Goal: Task Accomplishment & Management: Use online tool/utility

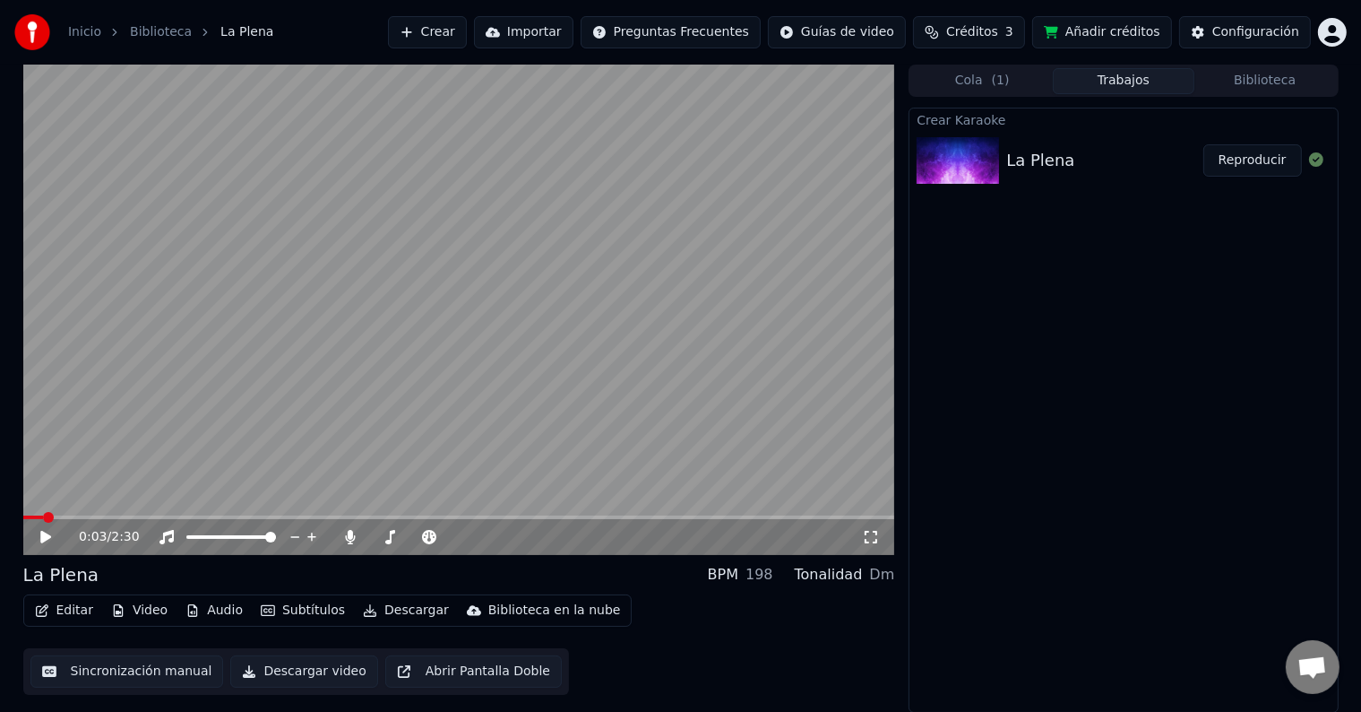
click at [281, 215] on video at bounding box center [459, 310] width 872 height 490
click at [39, 533] on icon at bounding box center [59, 537] width 42 height 14
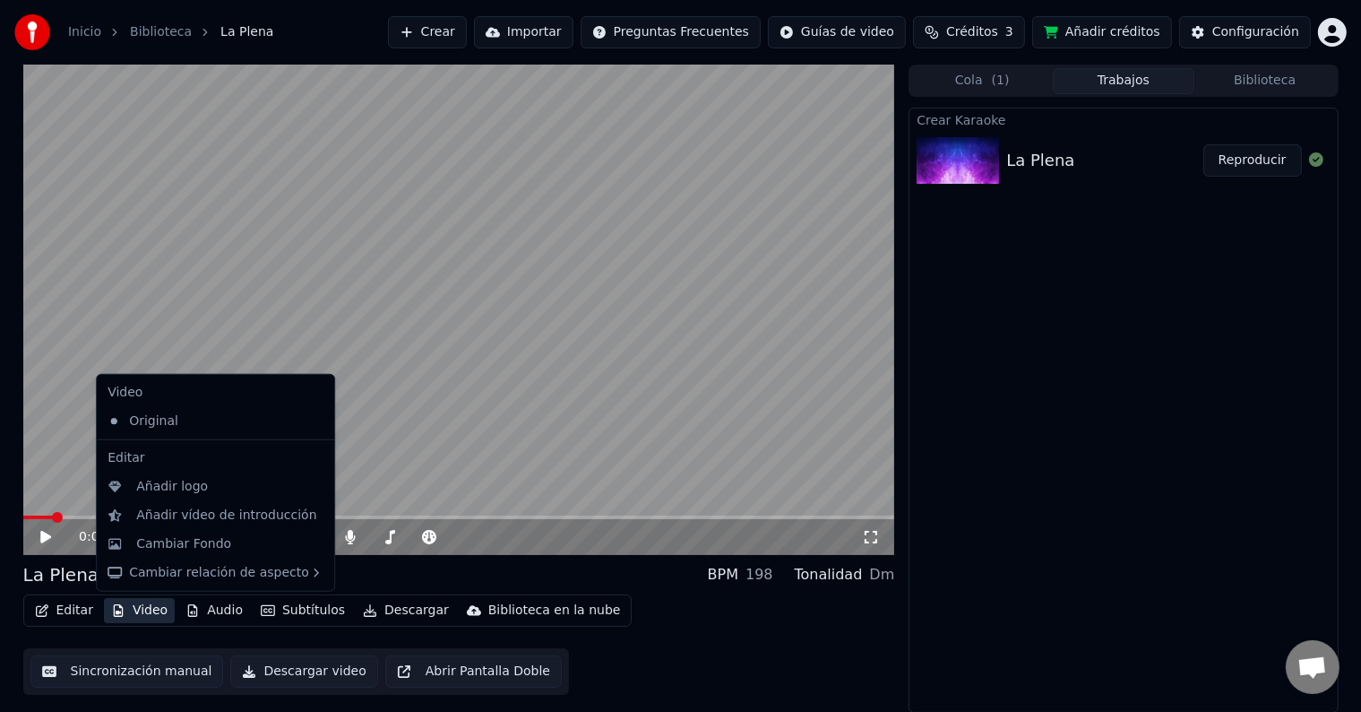
click at [143, 609] on button "Video" at bounding box center [139, 610] width 71 height 25
click at [190, 540] on div "Cambiar Fondo" at bounding box center [183, 544] width 95 height 18
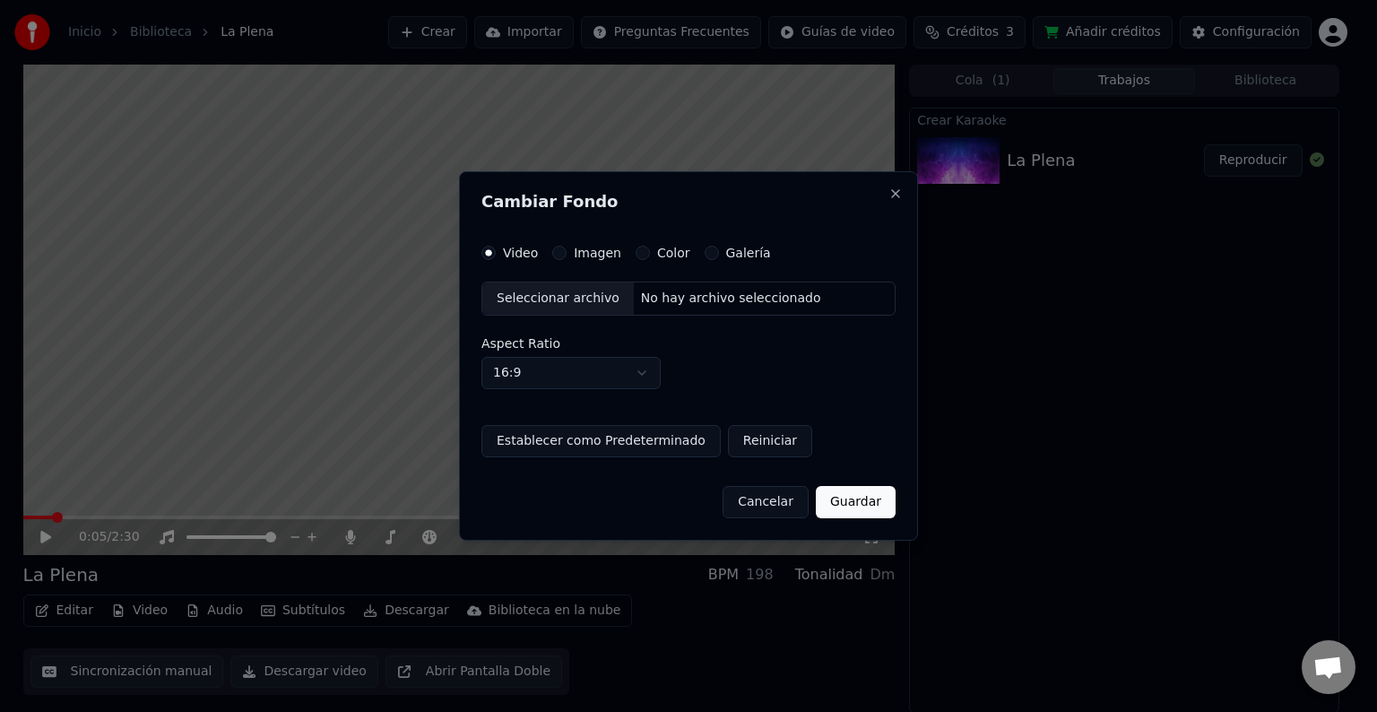
click at [563, 256] on button "Imagen" at bounding box center [559, 253] width 14 height 14
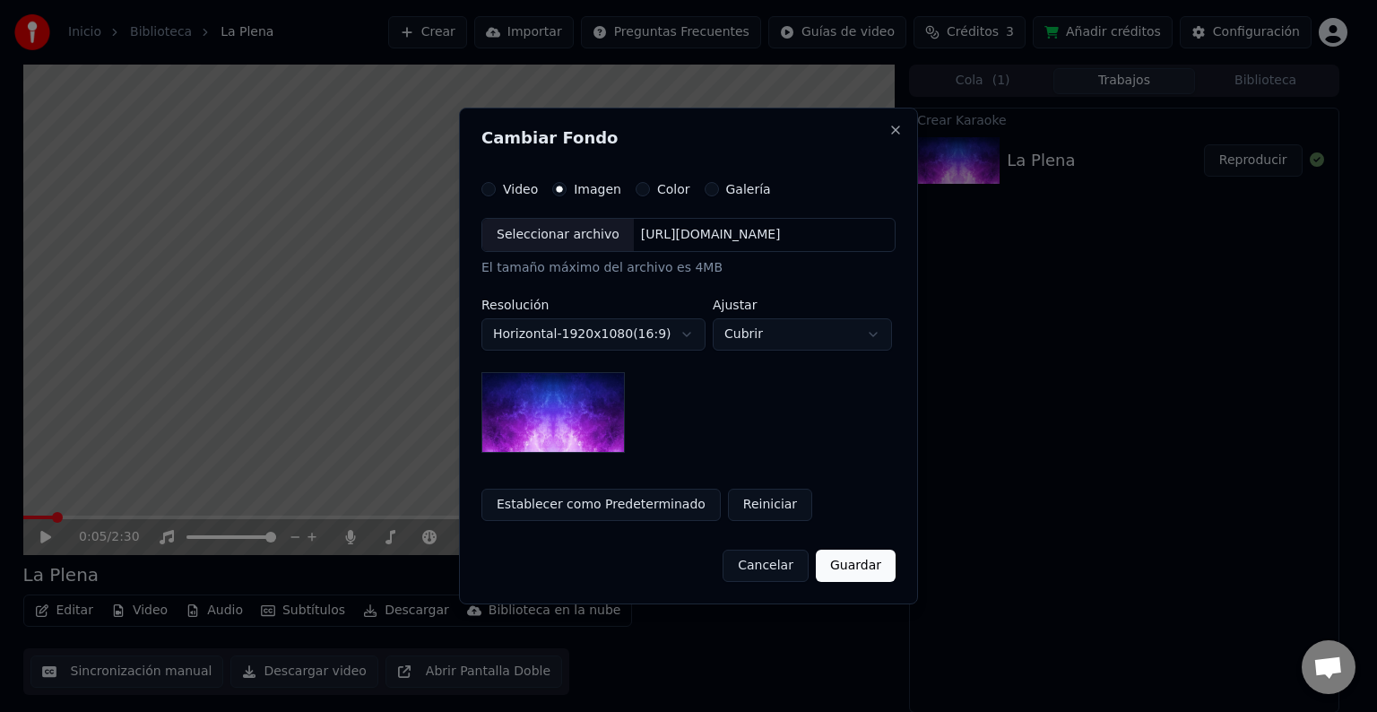
click at [548, 241] on div "Seleccionar archivo" at bounding box center [557, 235] width 151 height 32
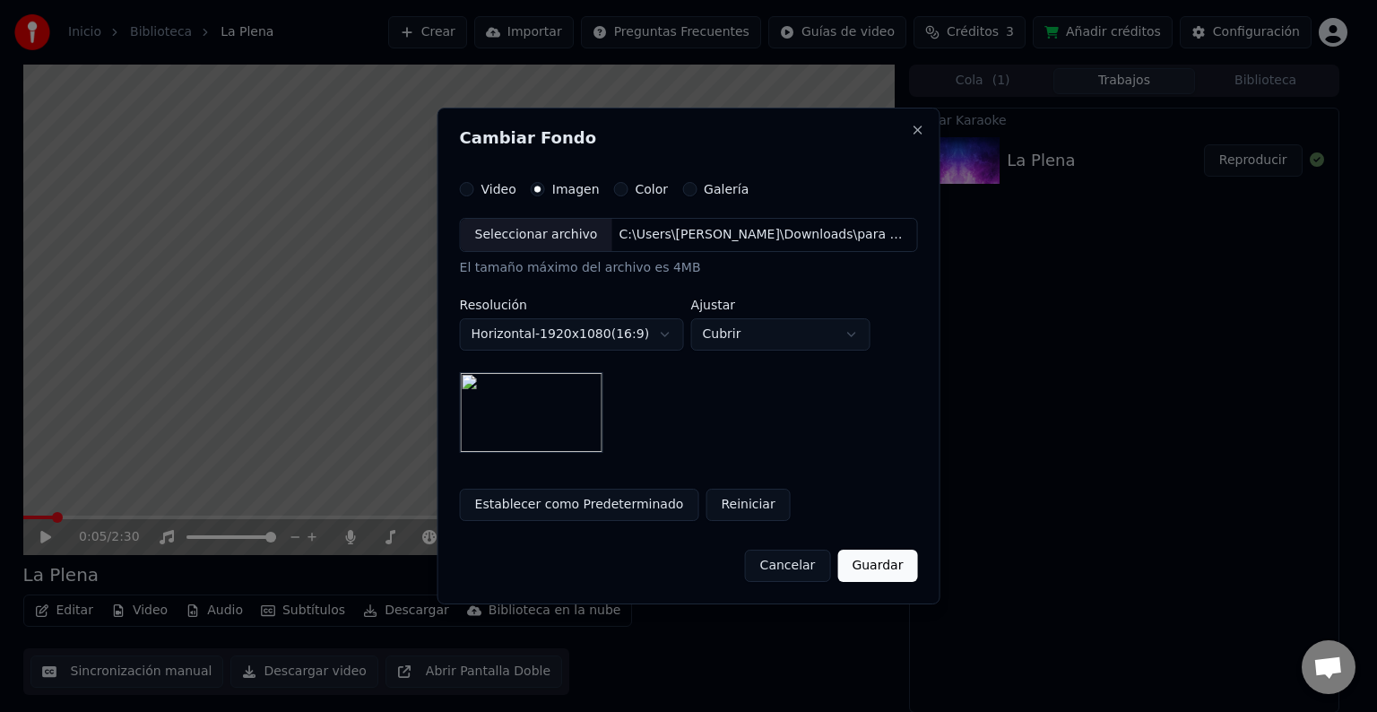
click at [867, 561] on button "Guardar" at bounding box center [877, 565] width 80 height 32
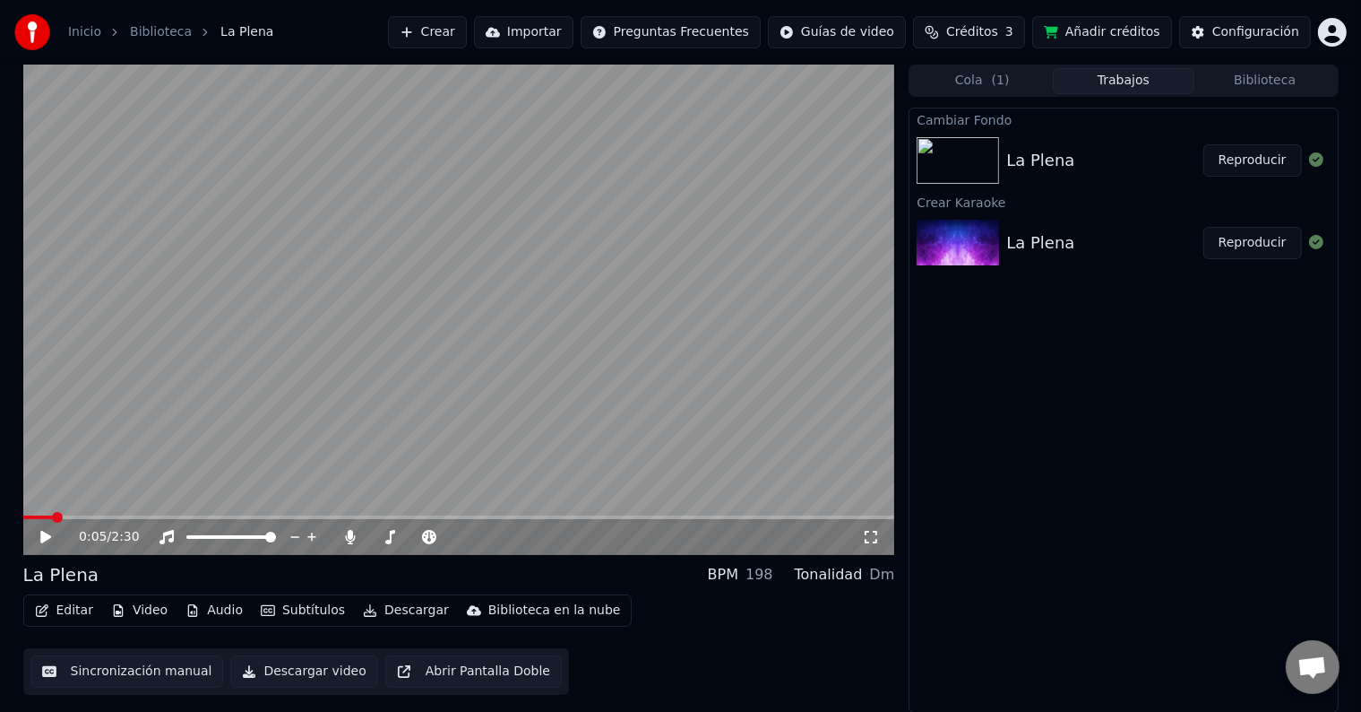
click at [1266, 161] on button "Reproducir" at bounding box center [1253, 160] width 99 height 32
click at [44, 535] on icon at bounding box center [45, 536] width 9 height 11
click at [129, 614] on button "Video" at bounding box center [139, 610] width 71 height 25
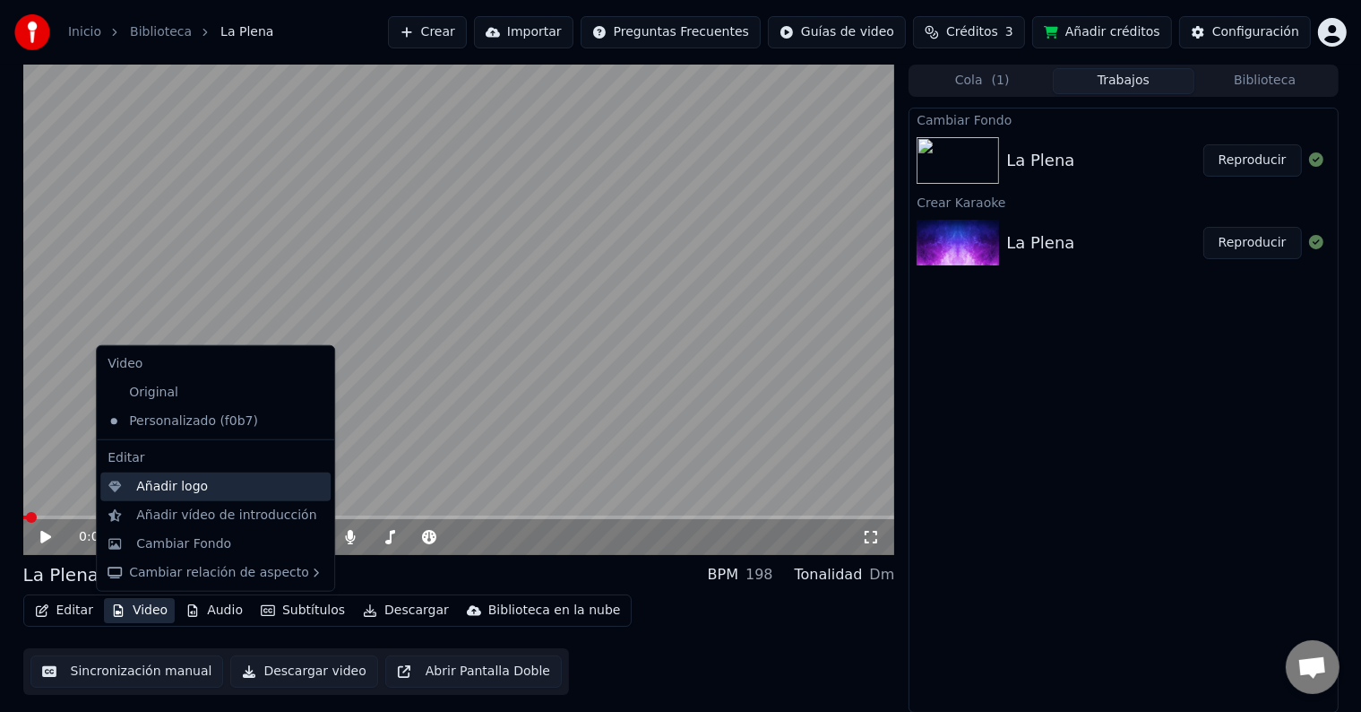
click at [193, 487] on div "Añadir logo" at bounding box center [172, 487] width 72 height 18
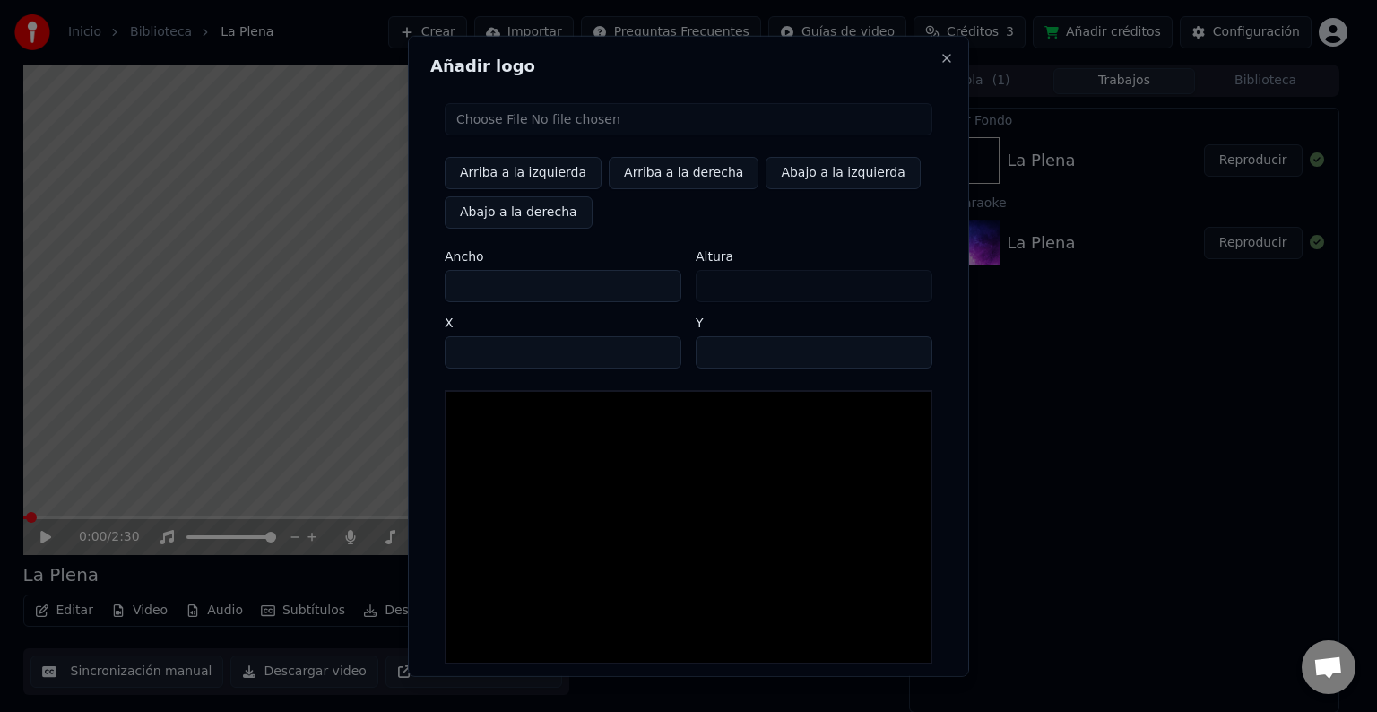
click at [476, 122] on input "file" at bounding box center [689, 119] width 488 height 32
type input "**********"
click at [756, 227] on div "Arriba a la izquierda Arriba a la derecha Abajo a la izquierda Abajo a la derec…" at bounding box center [689, 193] width 488 height 72
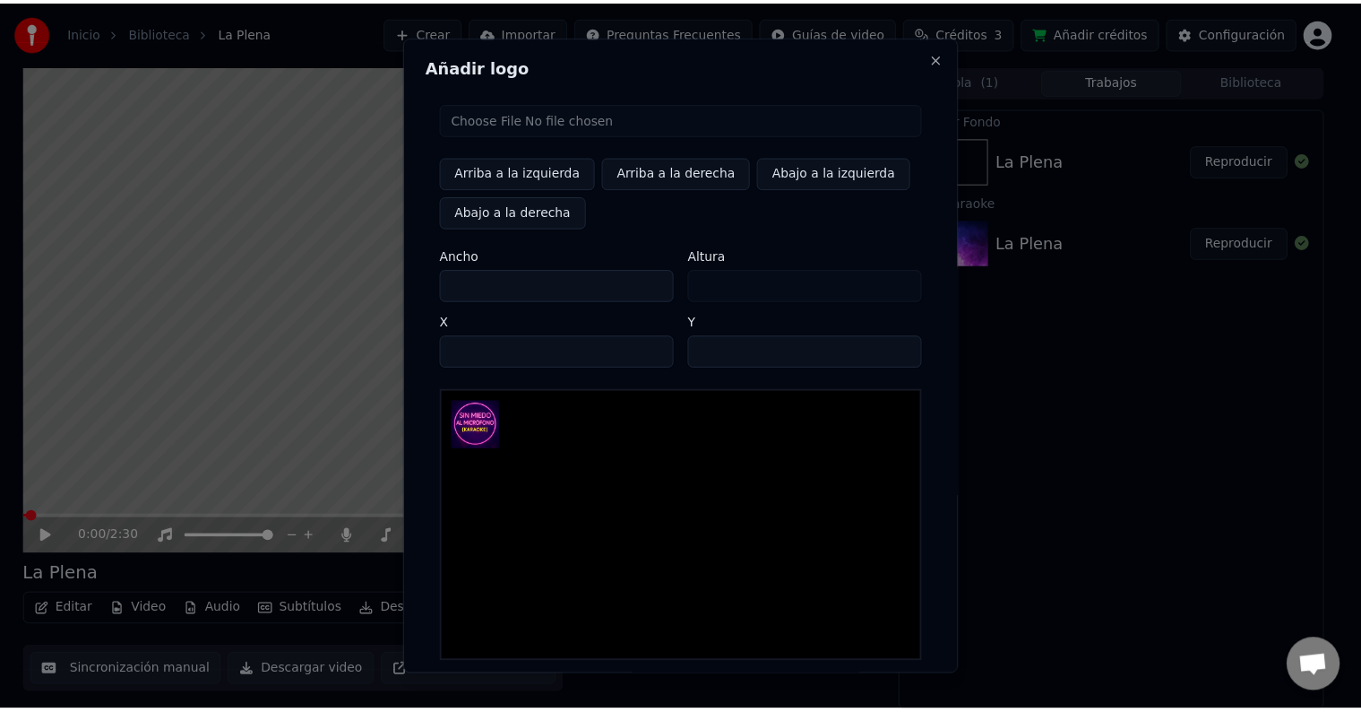
scroll to position [85, 0]
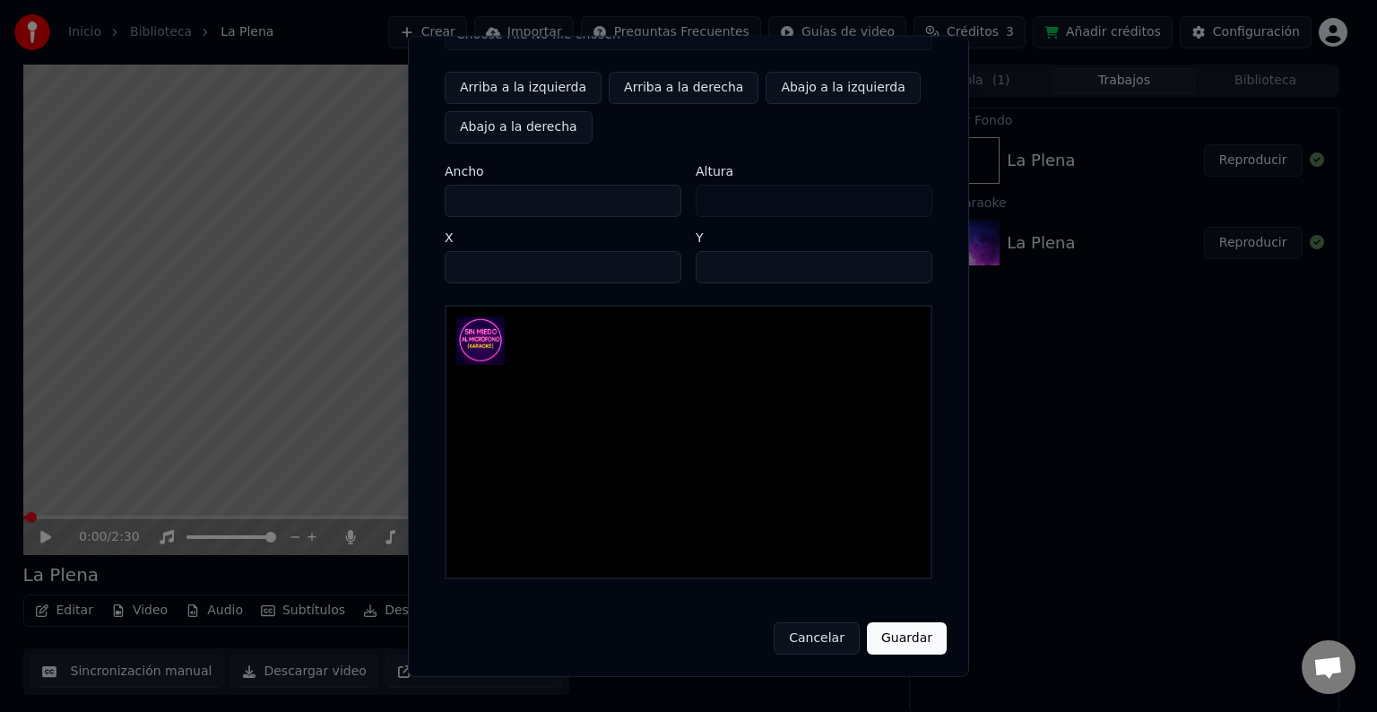
click at [901, 631] on button "Guardar" at bounding box center [907, 638] width 80 height 32
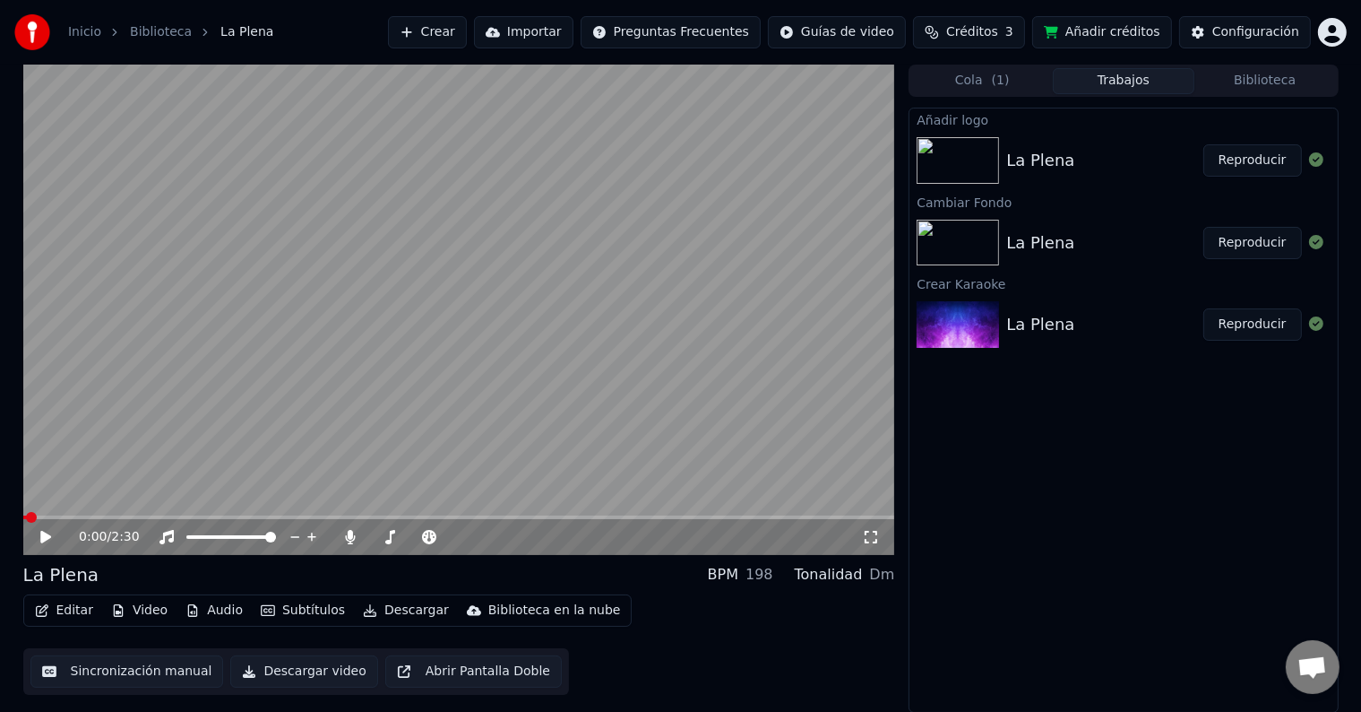
click at [1259, 161] on button "Reproducir" at bounding box center [1253, 160] width 99 height 32
click at [39, 534] on icon at bounding box center [59, 537] width 42 height 14
click at [73, 617] on button "Editar" at bounding box center [64, 610] width 73 height 25
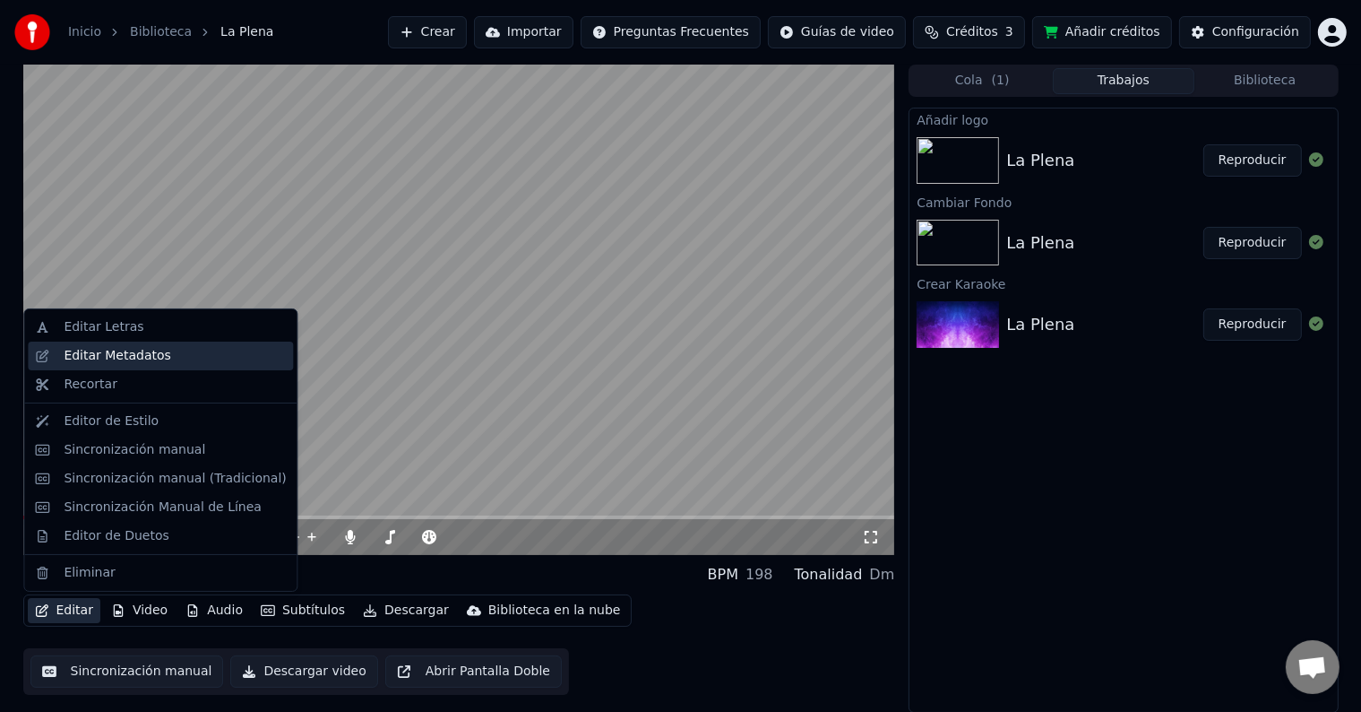
click at [118, 364] on div "Editar Metadatos" at bounding box center [117, 356] width 107 height 18
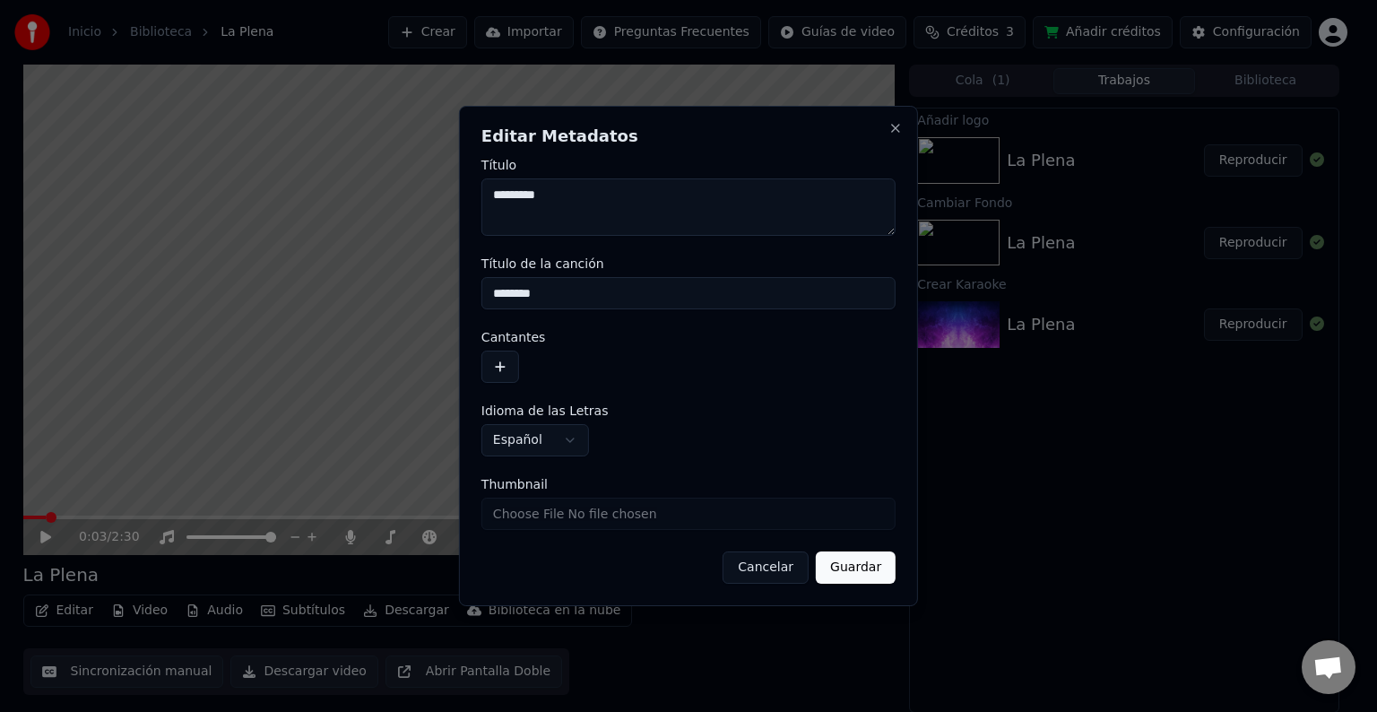
drag, startPoint x: 605, startPoint y: 211, endPoint x: 419, endPoint y: 208, distance: 186.4
click at [419, 208] on body "**********" at bounding box center [680, 356] width 1361 height 712
drag, startPoint x: 570, startPoint y: 294, endPoint x: 348, endPoint y: 296, distance: 222.3
click at [348, 296] on body "**********" at bounding box center [680, 356] width 1361 height 712
click at [842, 564] on button "Guardar" at bounding box center [856, 567] width 80 height 32
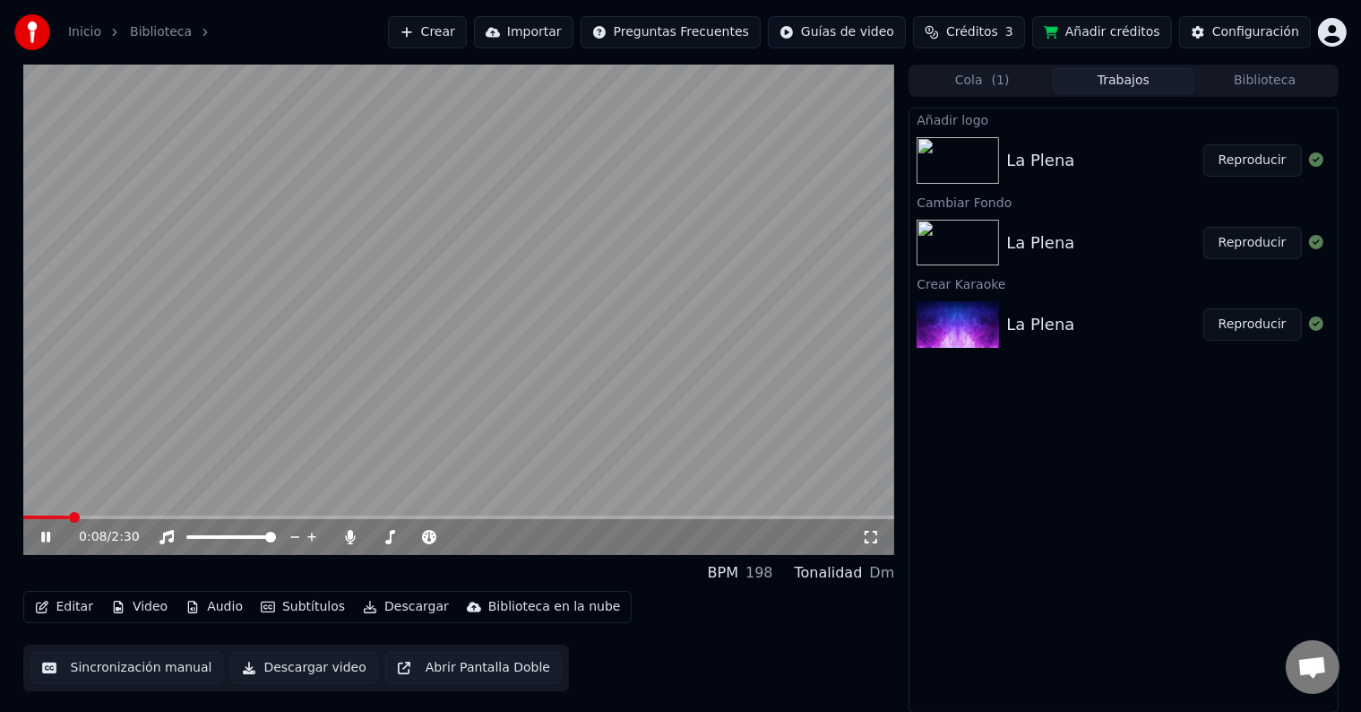
click at [69, 516] on span at bounding box center [74, 517] width 11 height 11
click at [44, 538] on icon at bounding box center [45, 536] width 9 height 11
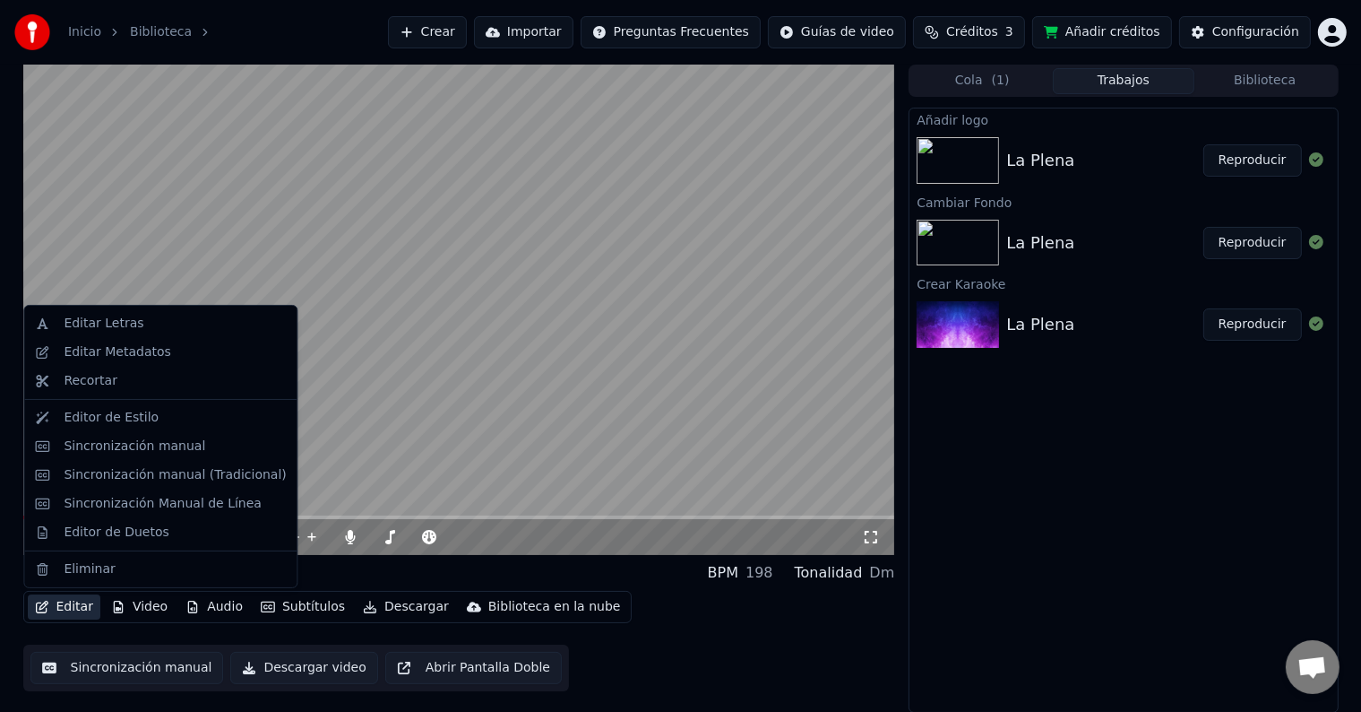
click at [65, 608] on button "Editar" at bounding box center [64, 606] width 73 height 25
click at [108, 446] on div "Sincronización manual" at bounding box center [135, 446] width 142 height 18
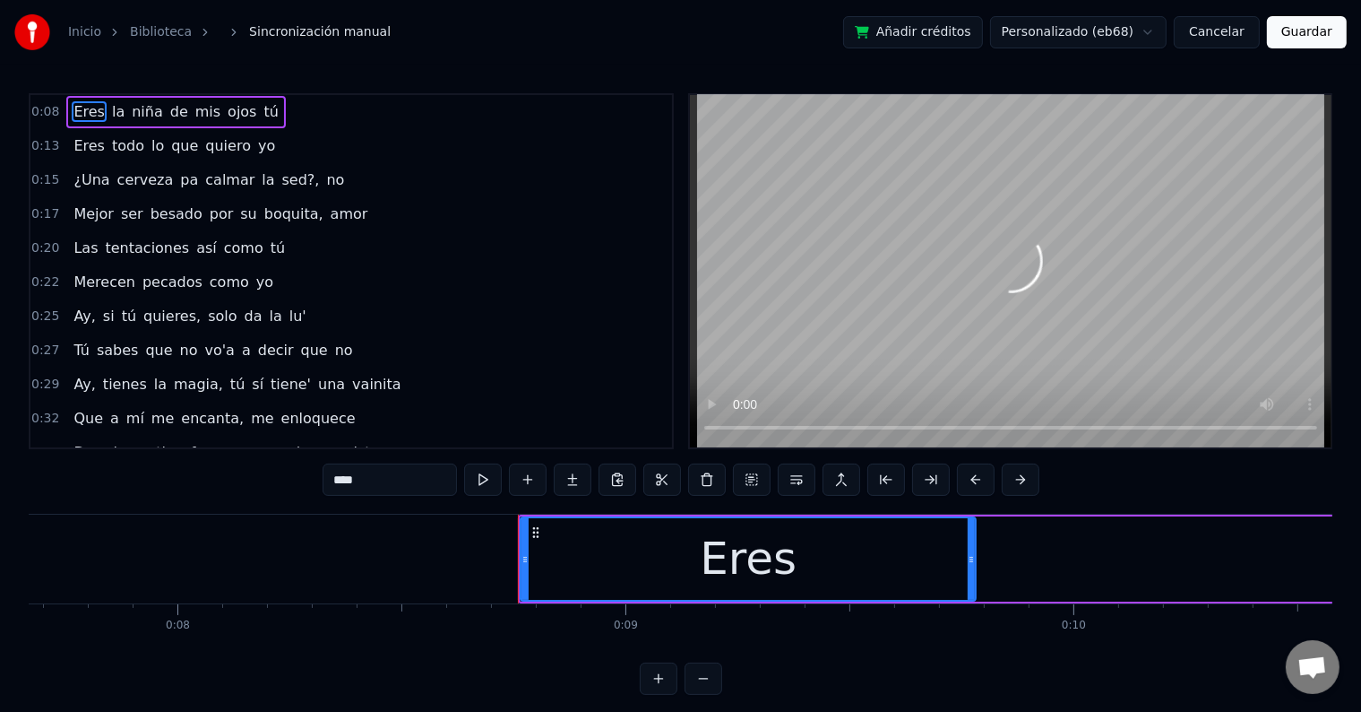
scroll to position [0, 3836]
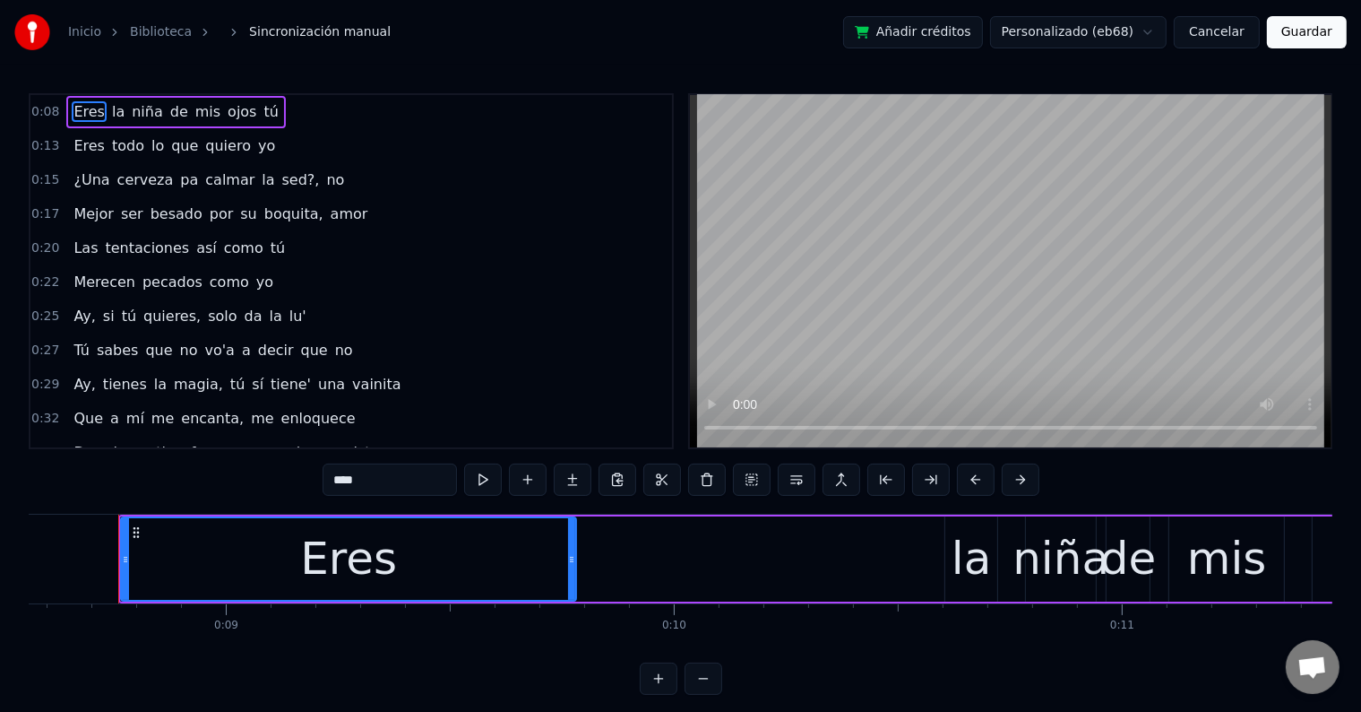
click at [75, 113] on span "Eres" at bounding box center [89, 111] width 35 height 21
click at [352, 566] on div "Eres" at bounding box center [348, 558] width 97 height 67
type input "**"
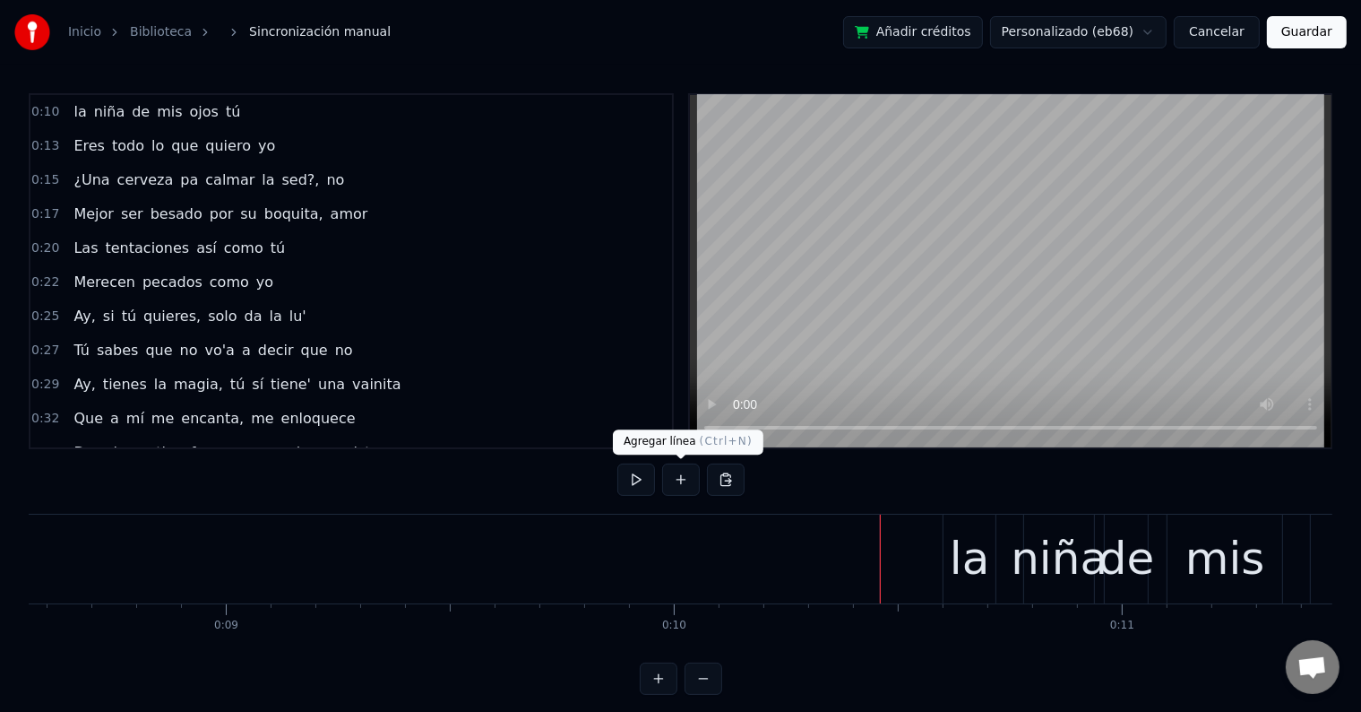
click at [680, 482] on button at bounding box center [681, 479] width 38 height 32
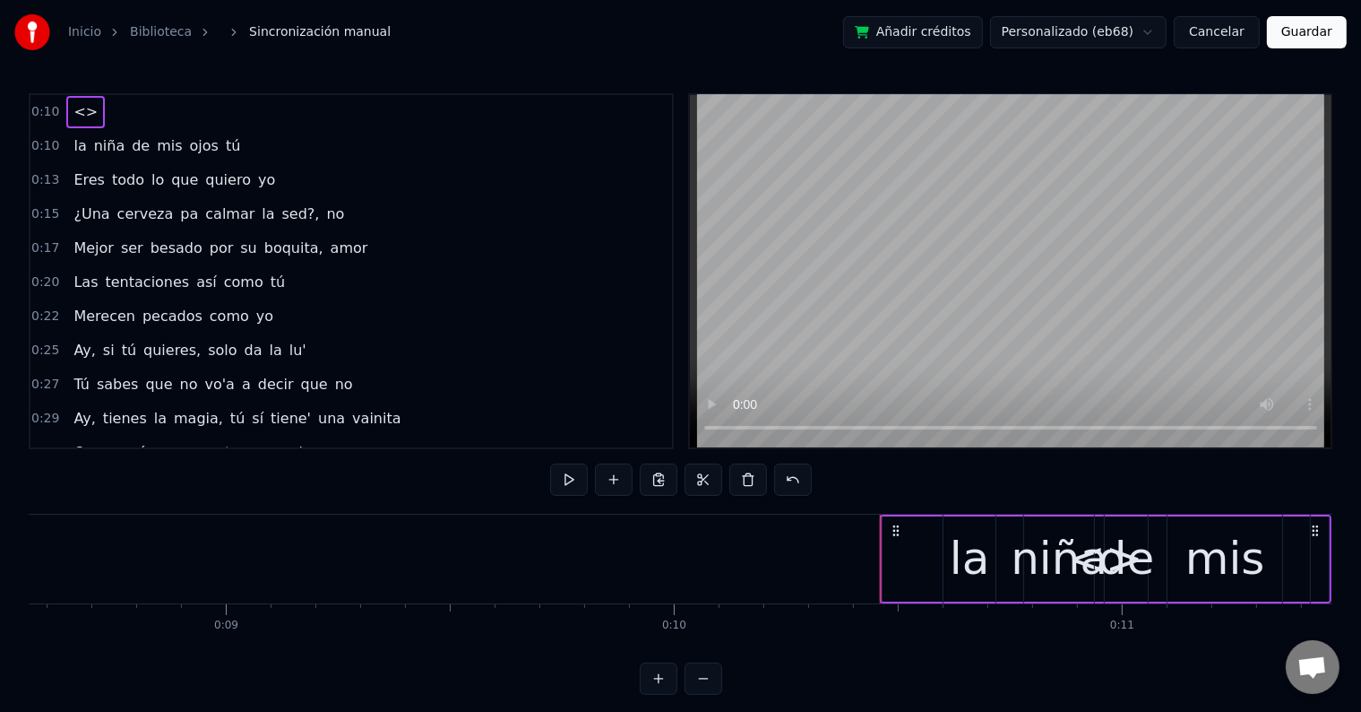
click at [899, 545] on div "<>" at bounding box center [1106, 558] width 446 height 85
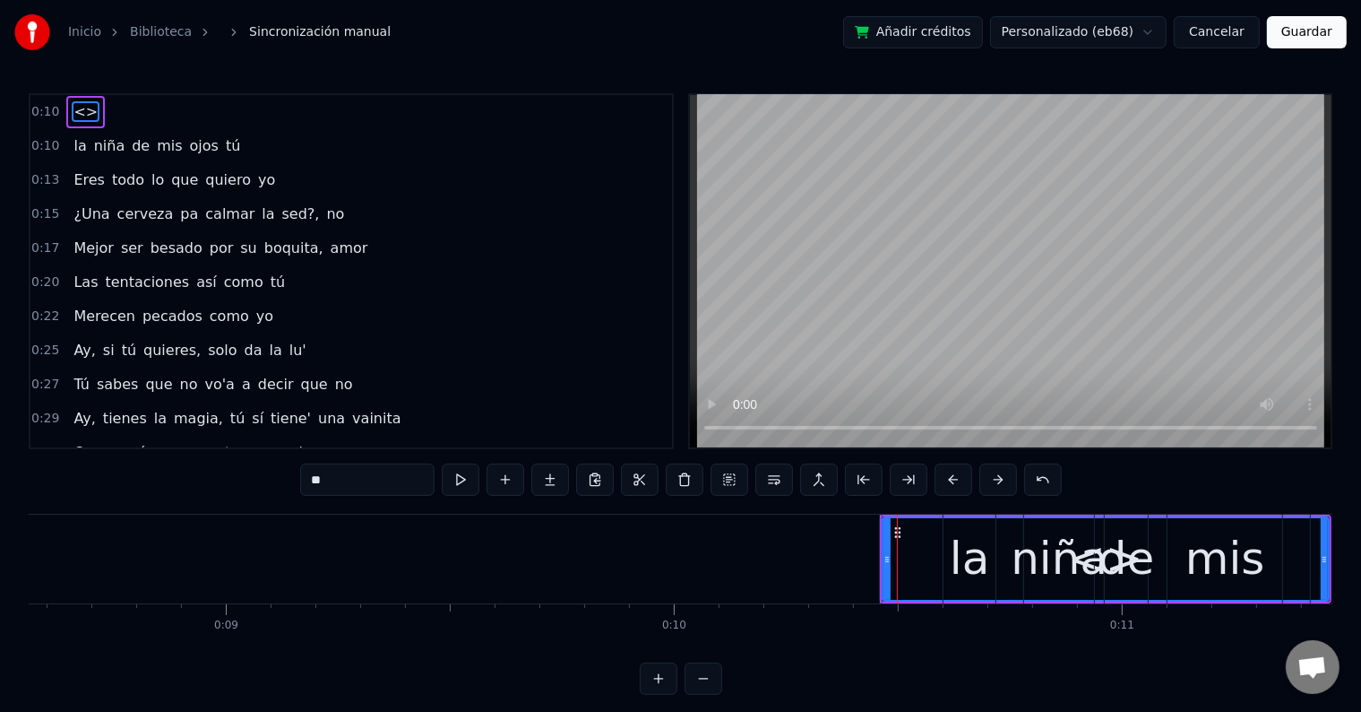
drag, startPoint x: 374, startPoint y: 481, endPoint x: 203, endPoint y: 476, distance: 170.4
click at [203, 476] on div "0:10 <> 0:10 la niña de mis ojos tú 0:13 Eres todo lo que quiero yo 0:15 ¿Una c…" at bounding box center [681, 393] width 1304 height 601
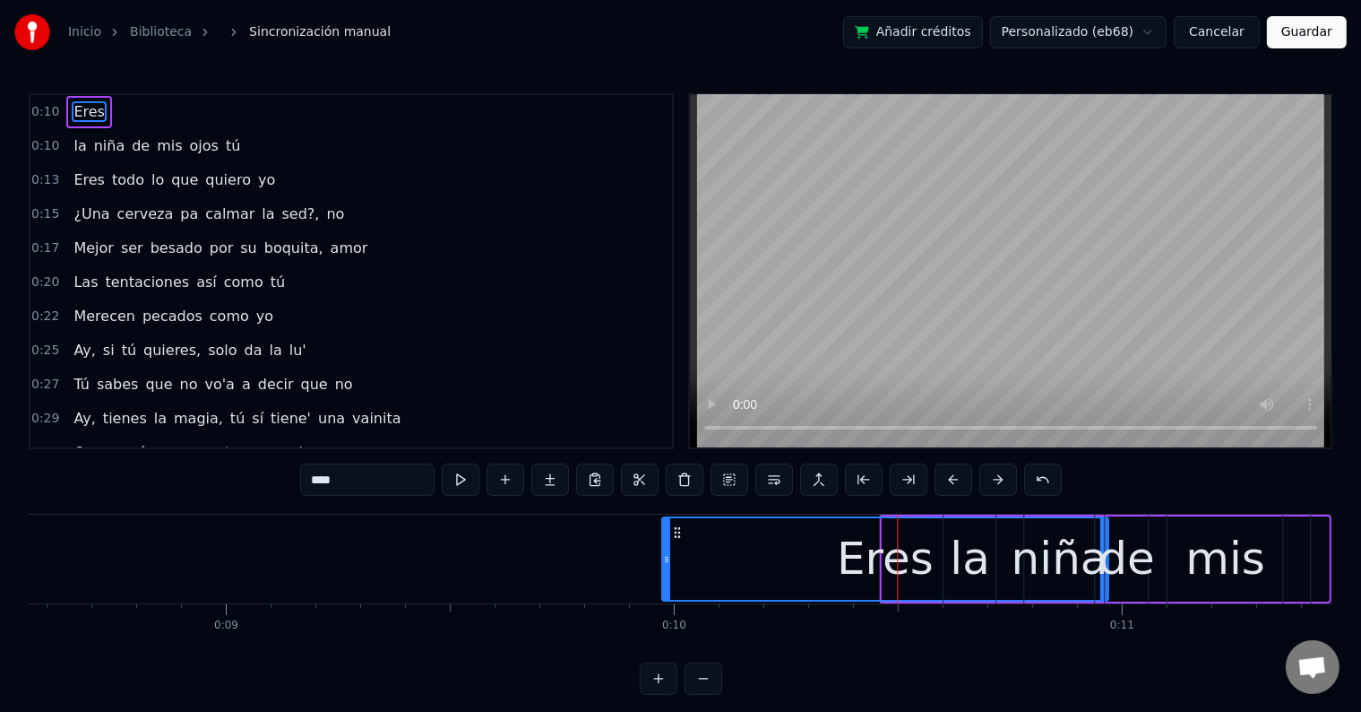
drag, startPoint x: 895, startPoint y: 531, endPoint x: 674, endPoint y: 523, distance: 221.5
click at [674, 523] on div "Eres" at bounding box center [885, 559] width 445 height 82
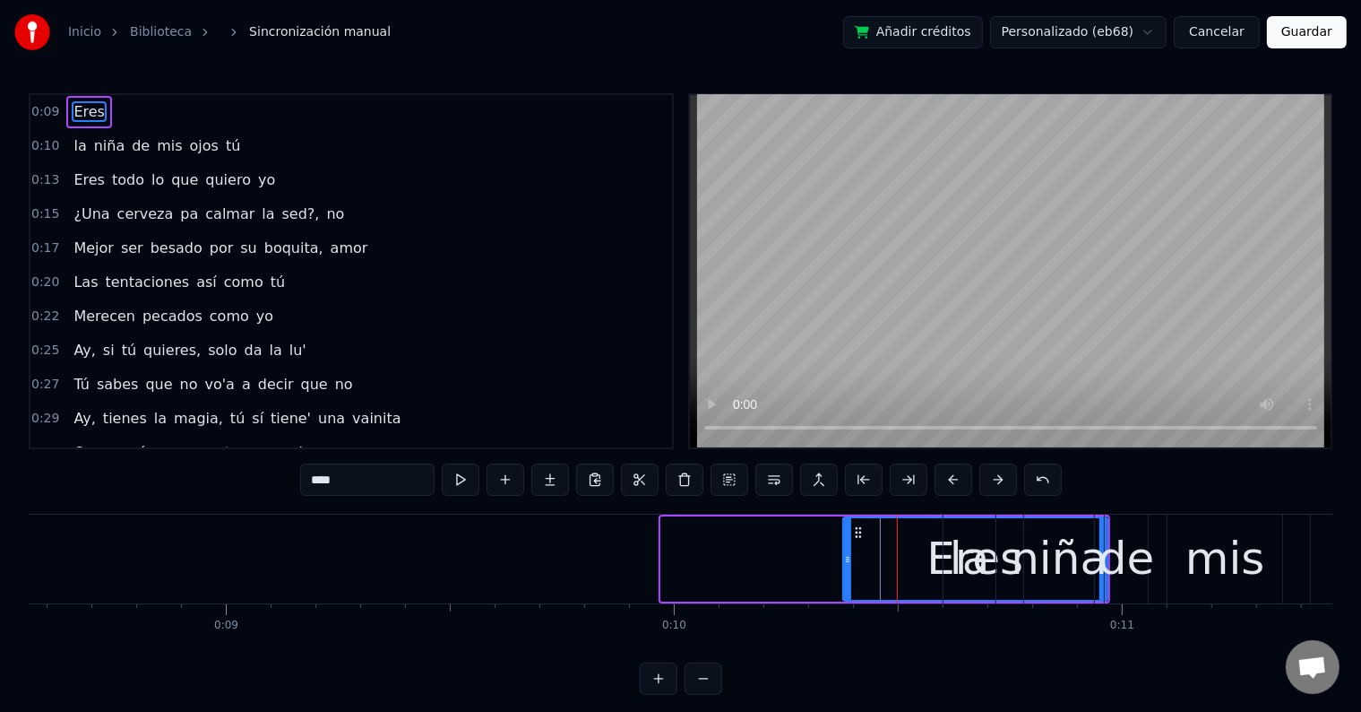
drag, startPoint x: 665, startPoint y: 548, endPoint x: 847, endPoint y: 564, distance: 182.7
click at [847, 564] on div at bounding box center [847, 559] width 7 height 82
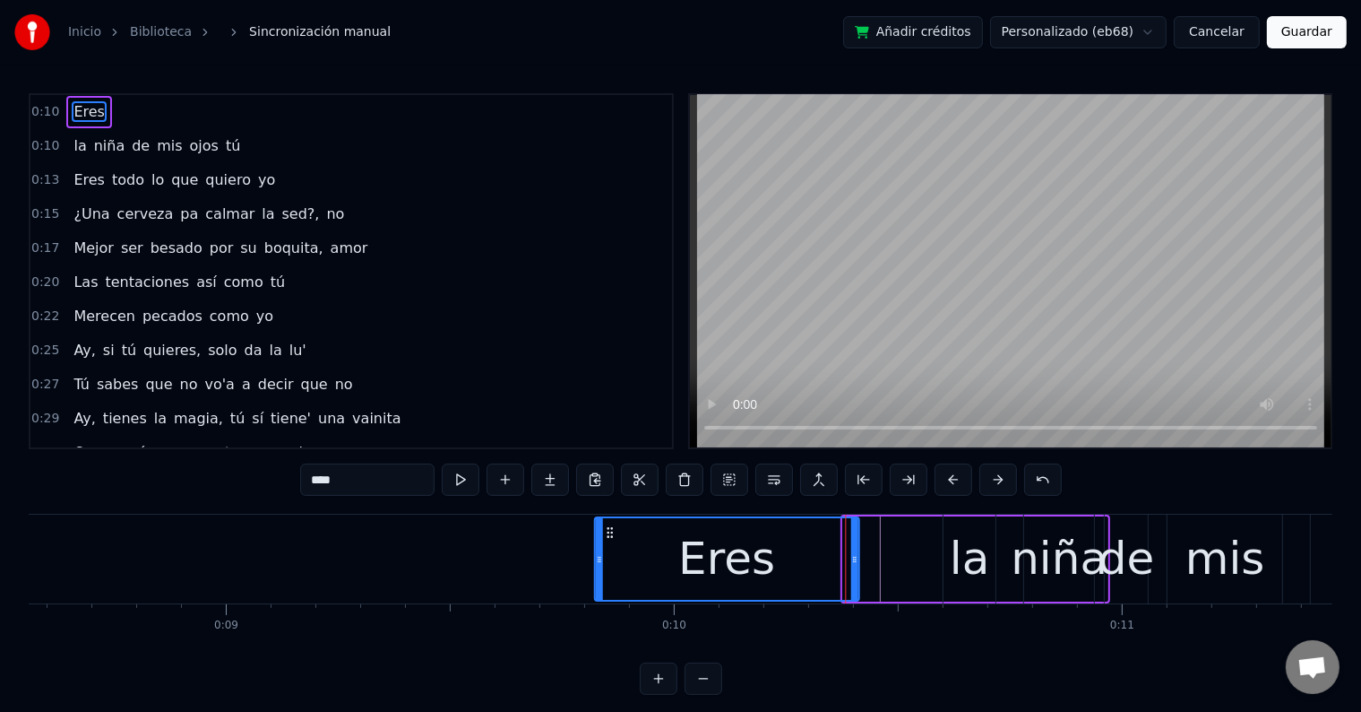
drag, startPoint x: 857, startPoint y: 529, endPoint x: 604, endPoint y: 533, distance: 252.8
click at [605, 533] on icon at bounding box center [609, 532] width 14 height 14
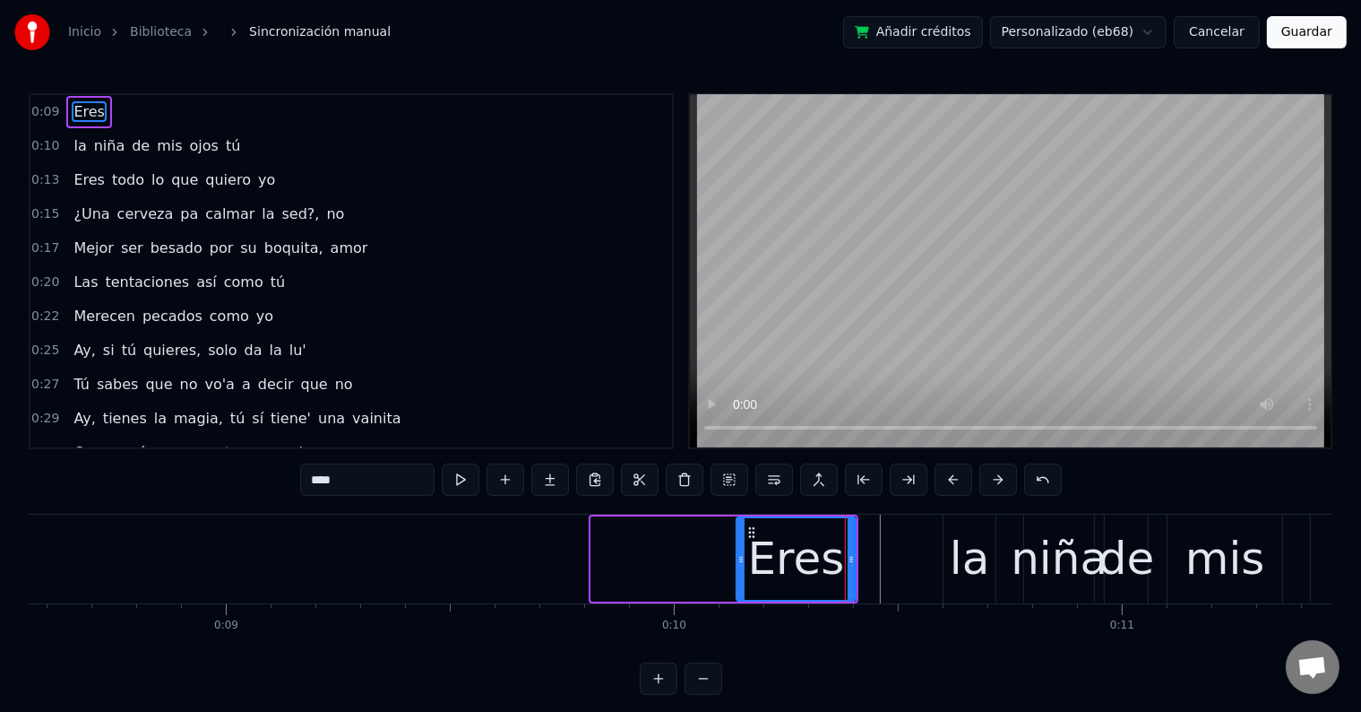
drag, startPoint x: 593, startPoint y: 551, endPoint x: 742, endPoint y: 553, distance: 148.8
click at [742, 553] on icon at bounding box center [741, 559] width 7 height 14
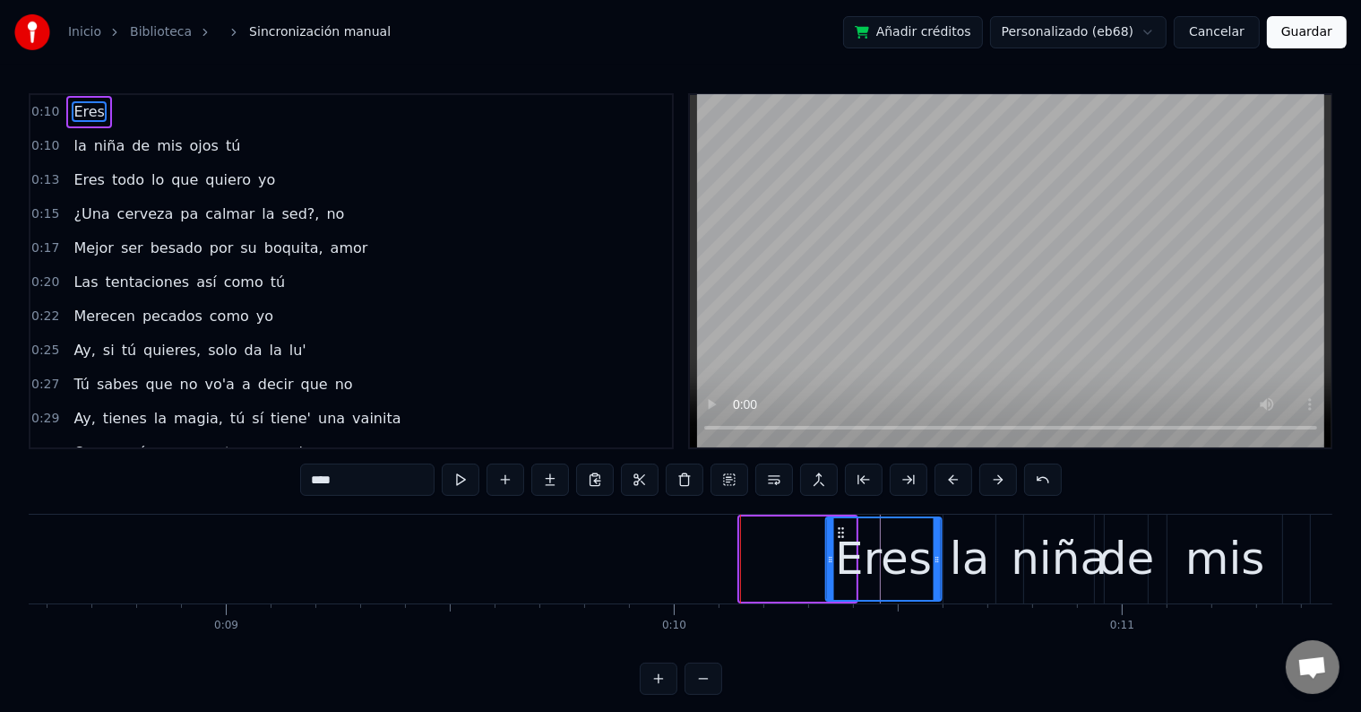
drag, startPoint x: 748, startPoint y: 525, endPoint x: 834, endPoint y: 531, distance: 85.4
click at [834, 531] on icon at bounding box center [841, 532] width 14 height 14
click at [961, 556] on div "la" at bounding box center [970, 558] width 40 height 67
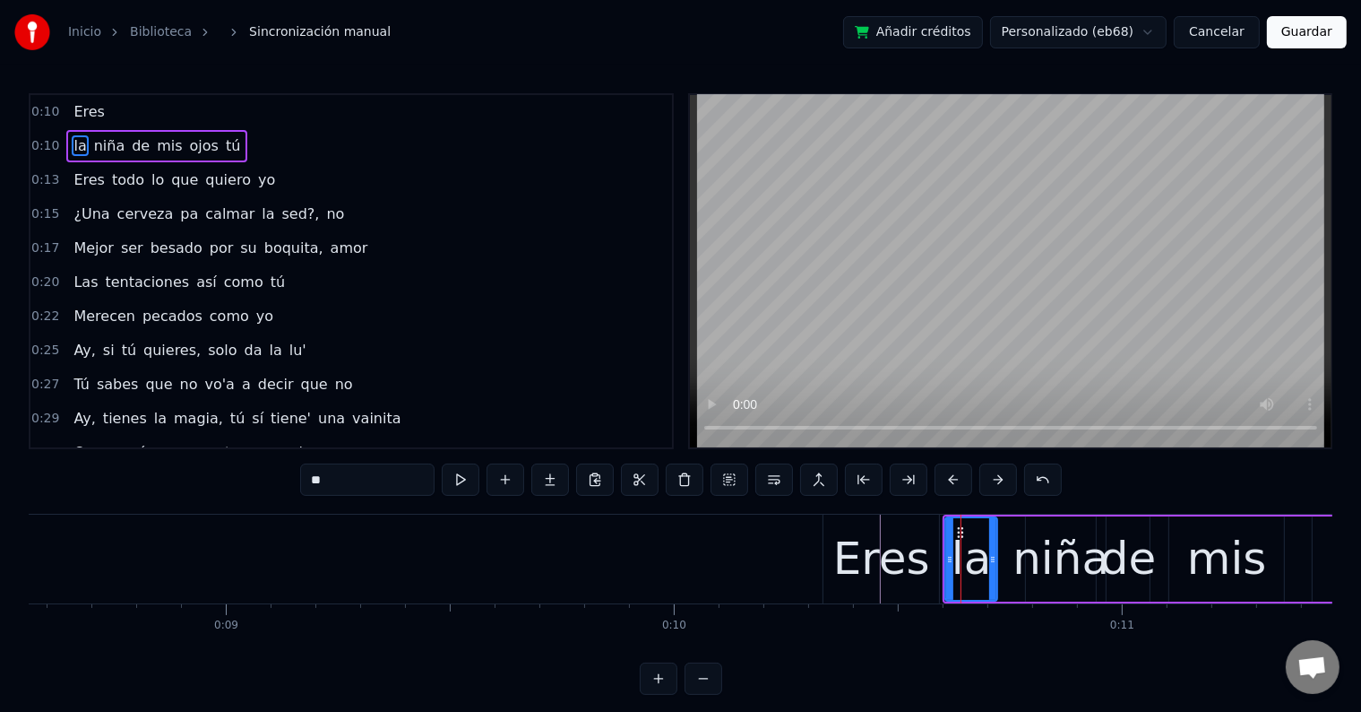
click at [1050, 562] on div "niña" at bounding box center [1061, 558] width 97 height 67
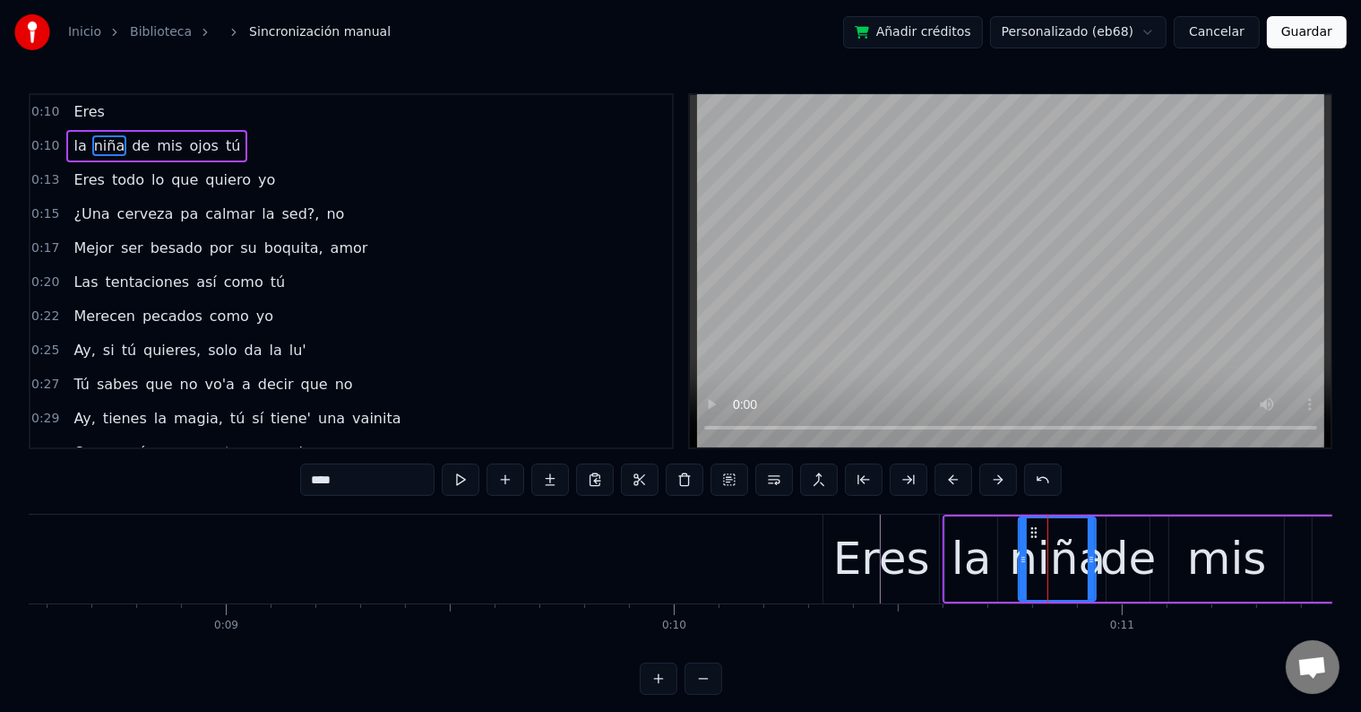
drag, startPoint x: 1029, startPoint y: 559, endPoint x: 1018, endPoint y: 559, distance: 10.8
click at [1020, 559] on icon at bounding box center [1023, 559] width 7 height 14
click at [1127, 554] on div "de" at bounding box center [1129, 558] width 56 height 67
type input "**"
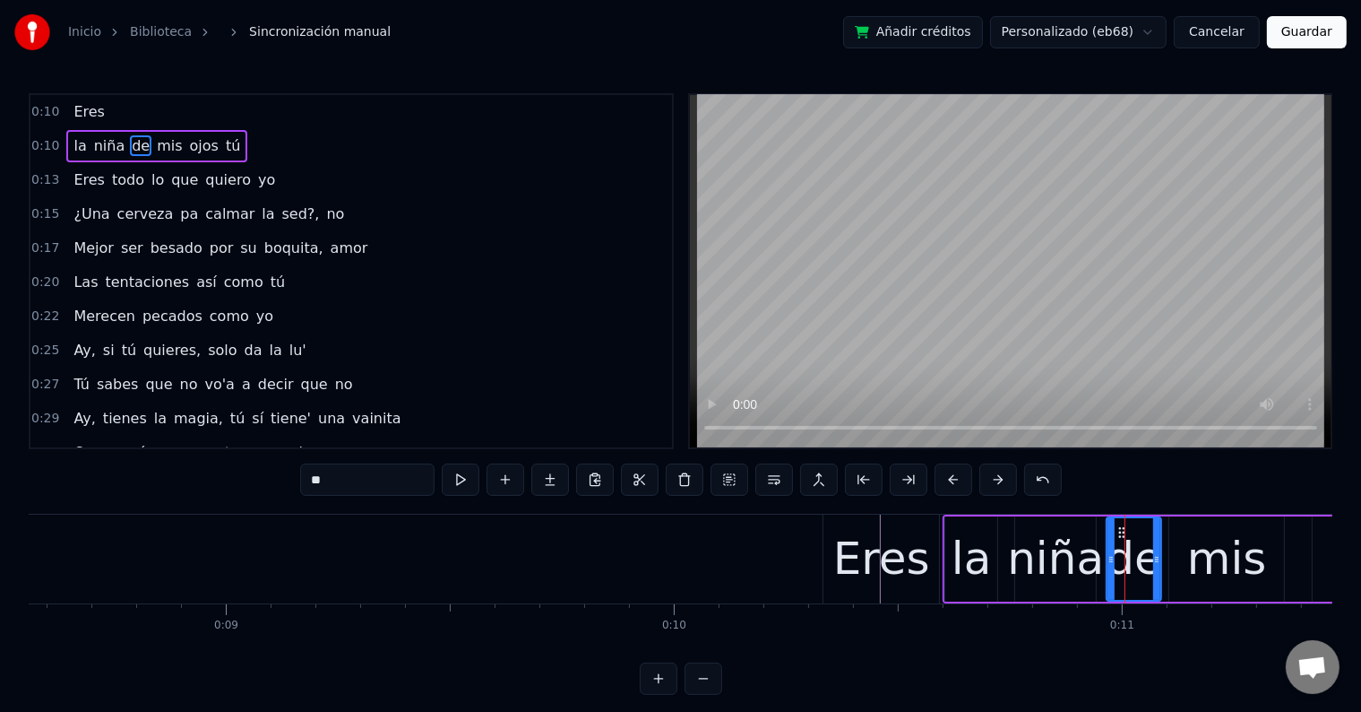
drag, startPoint x: 1147, startPoint y: 547, endPoint x: 1159, endPoint y: 547, distance: 11.7
click at [1159, 547] on div at bounding box center [1156, 559] width 7 height 82
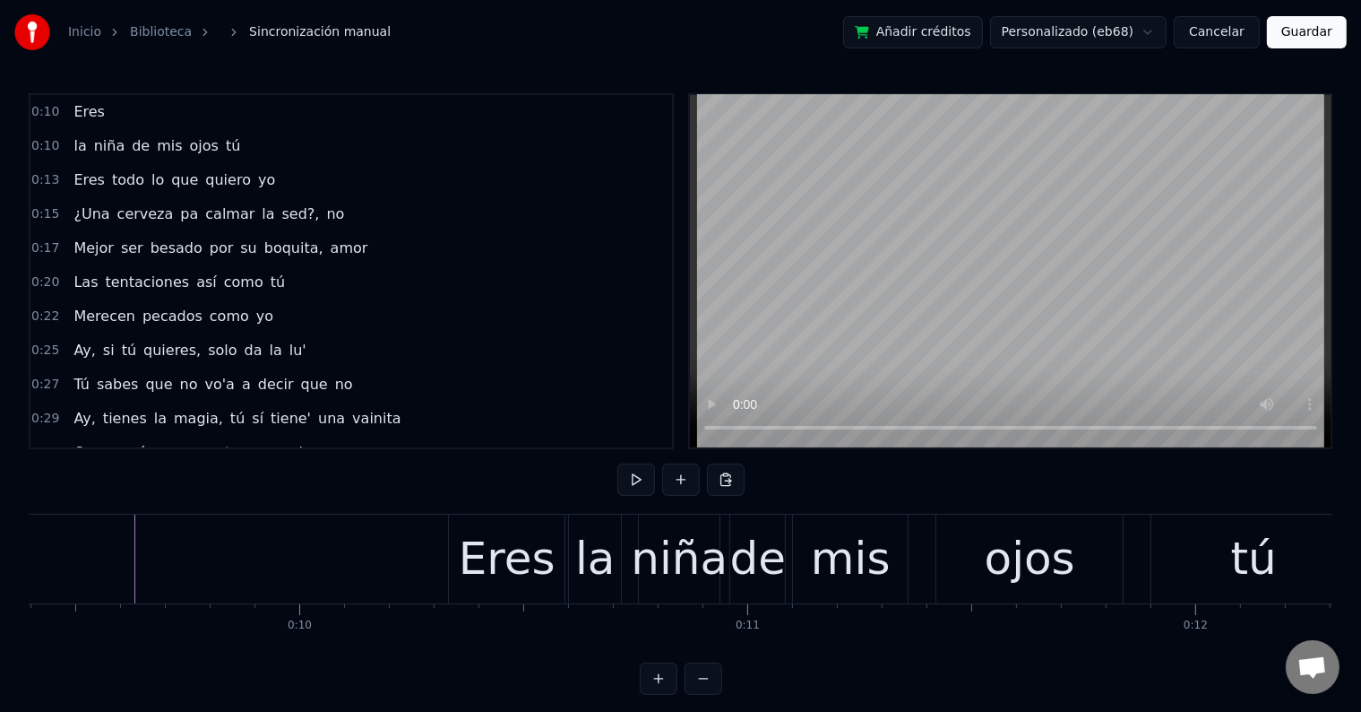
scroll to position [0, 4210]
click at [475, 551] on div "Eres" at bounding box center [508, 558] width 97 height 67
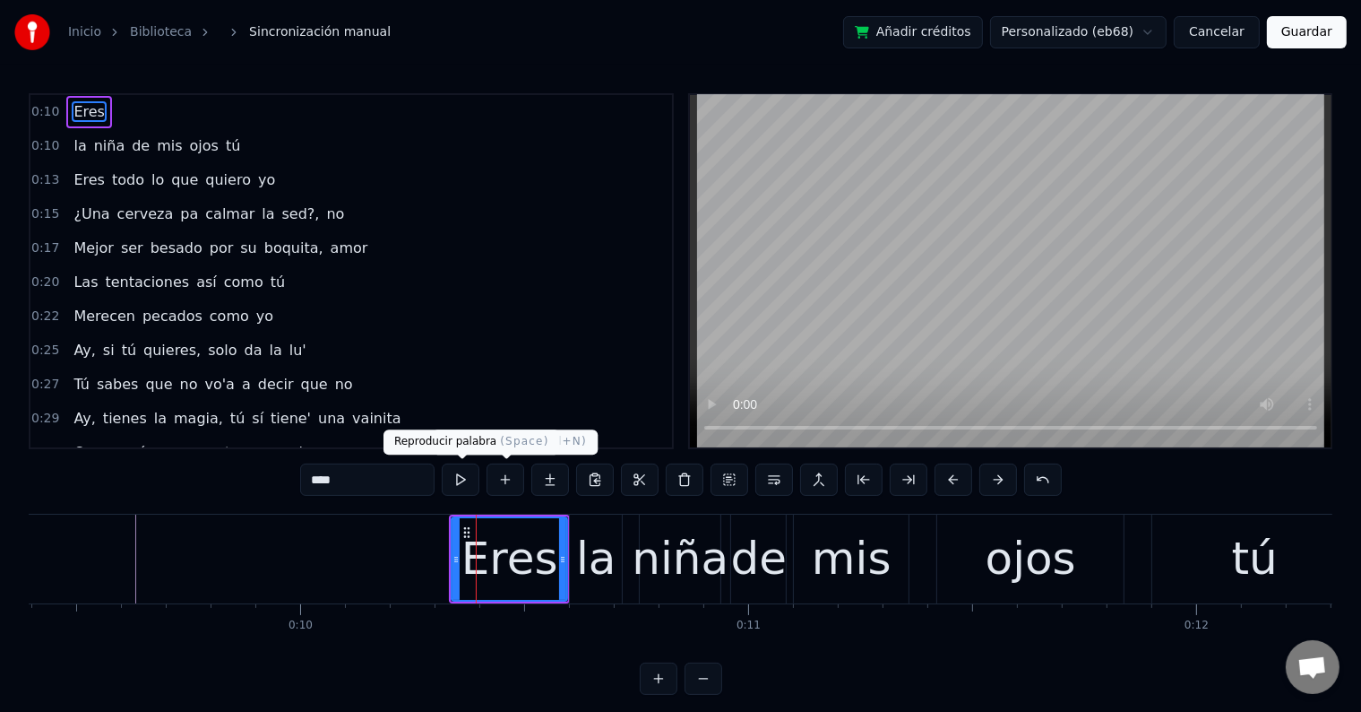
click at [444, 488] on button at bounding box center [461, 479] width 38 height 32
click at [454, 484] on button at bounding box center [461, 479] width 38 height 32
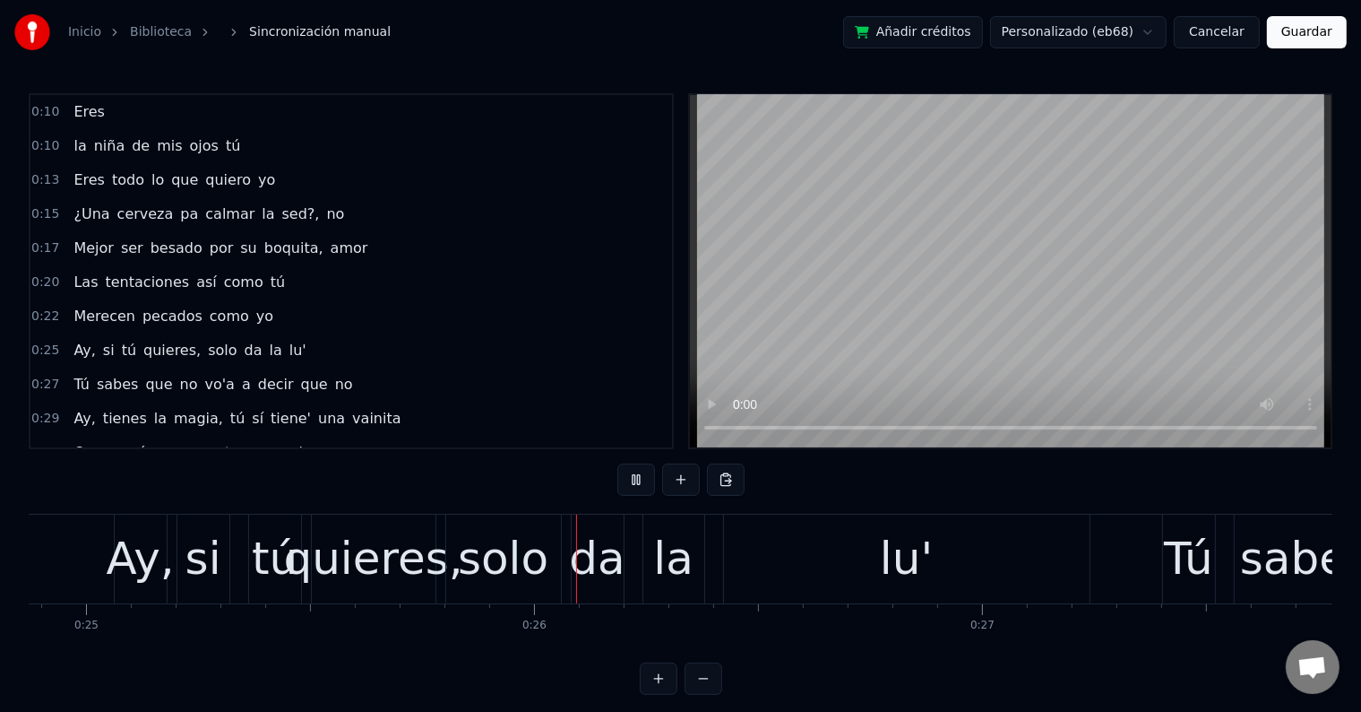
scroll to position [0, 11390]
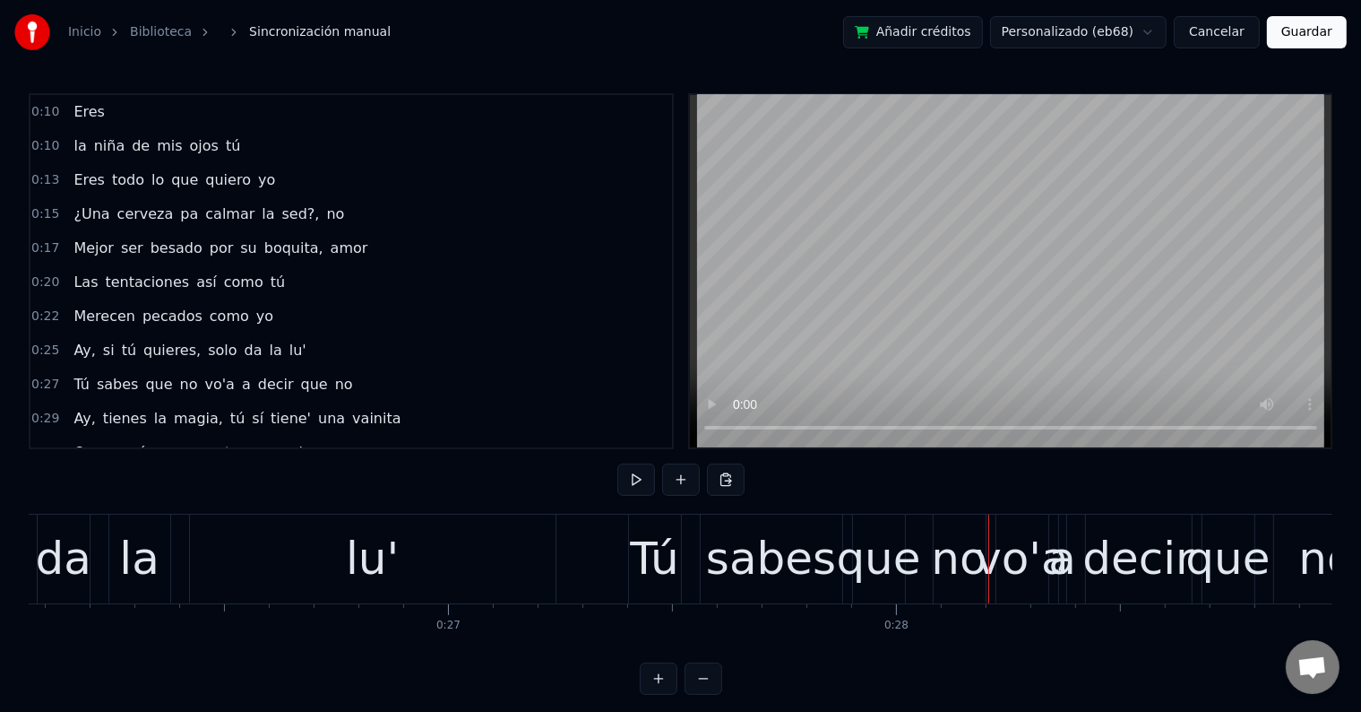
click at [423, 556] on div "lu'" at bounding box center [373, 558] width 366 height 89
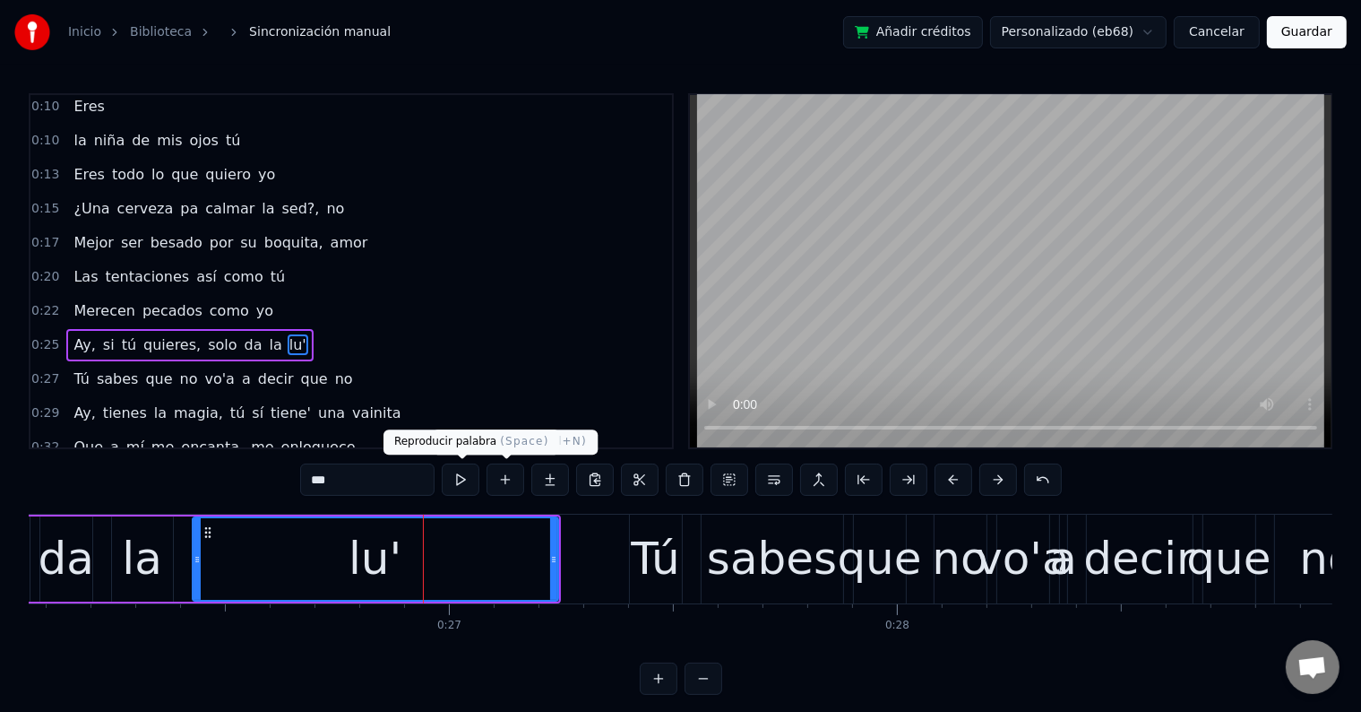
click at [453, 472] on button at bounding box center [461, 479] width 38 height 32
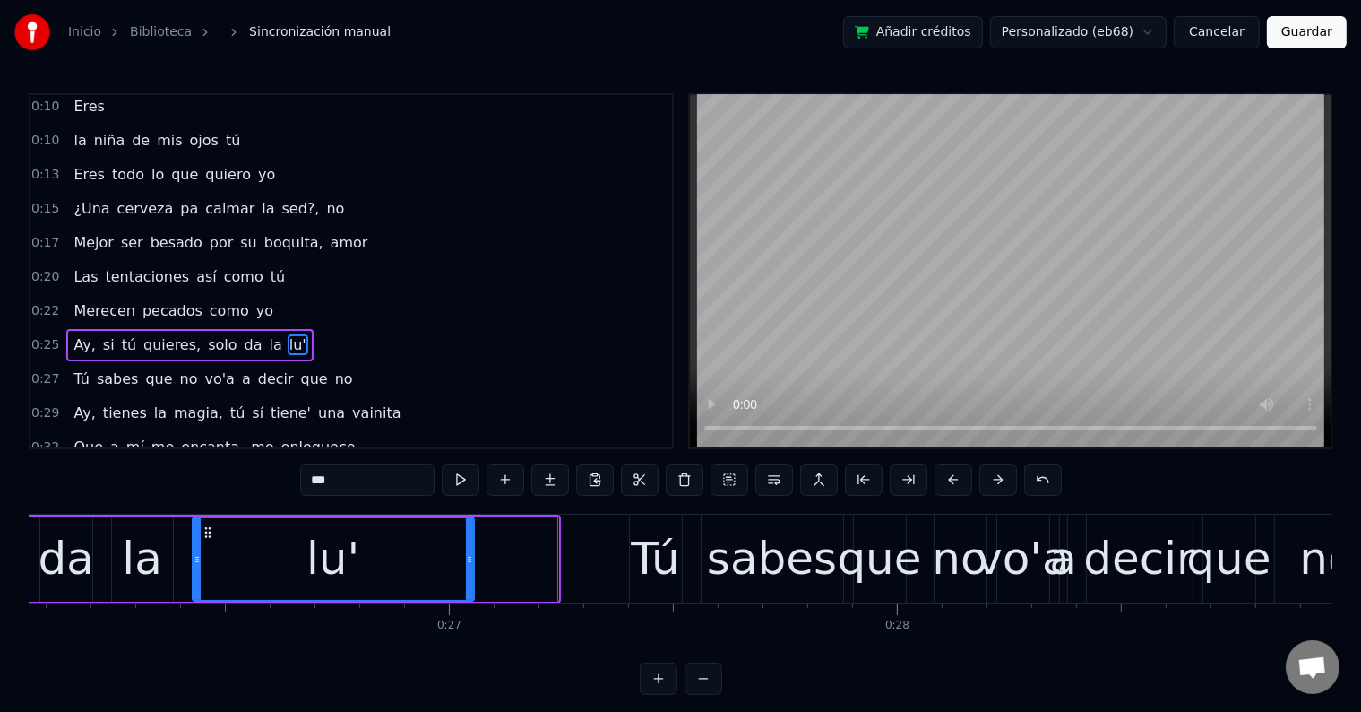
drag, startPoint x: 553, startPoint y: 557, endPoint x: 466, endPoint y: 550, distance: 87.2
click at [466, 550] on div at bounding box center [469, 559] width 7 height 82
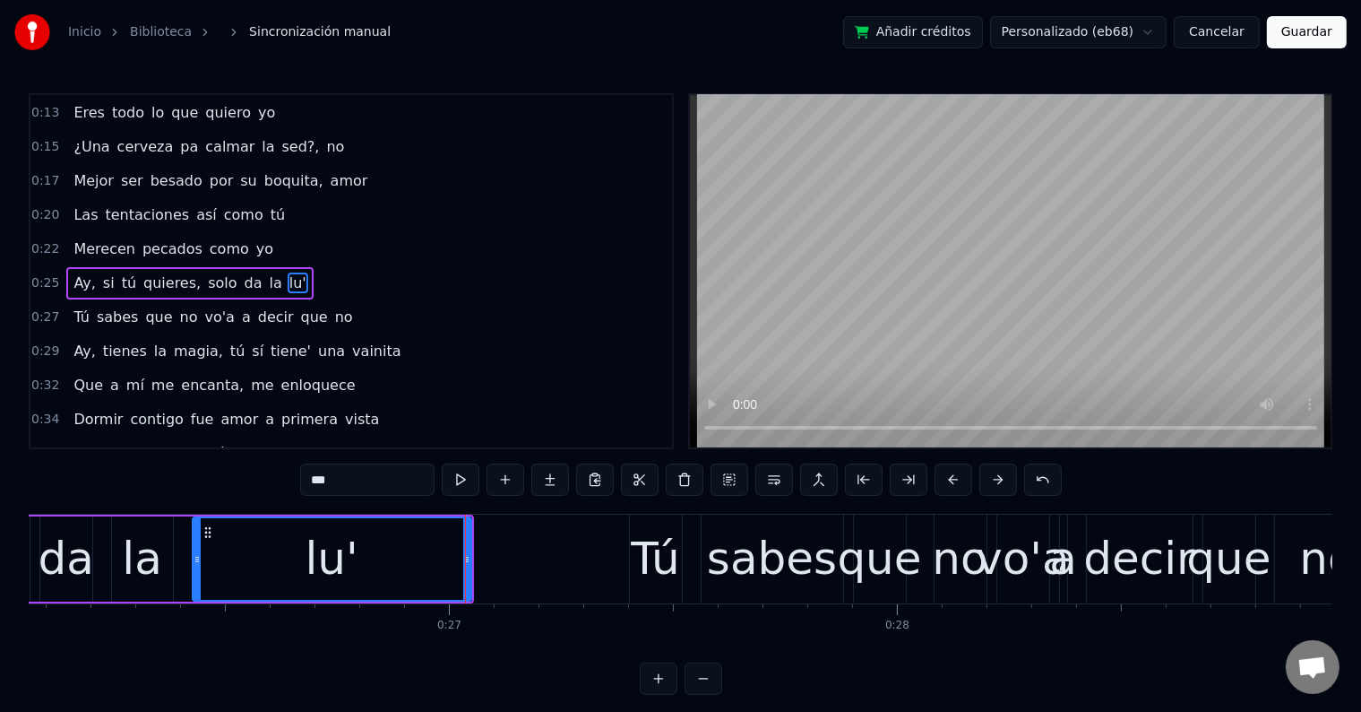
scroll to position [71, 0]
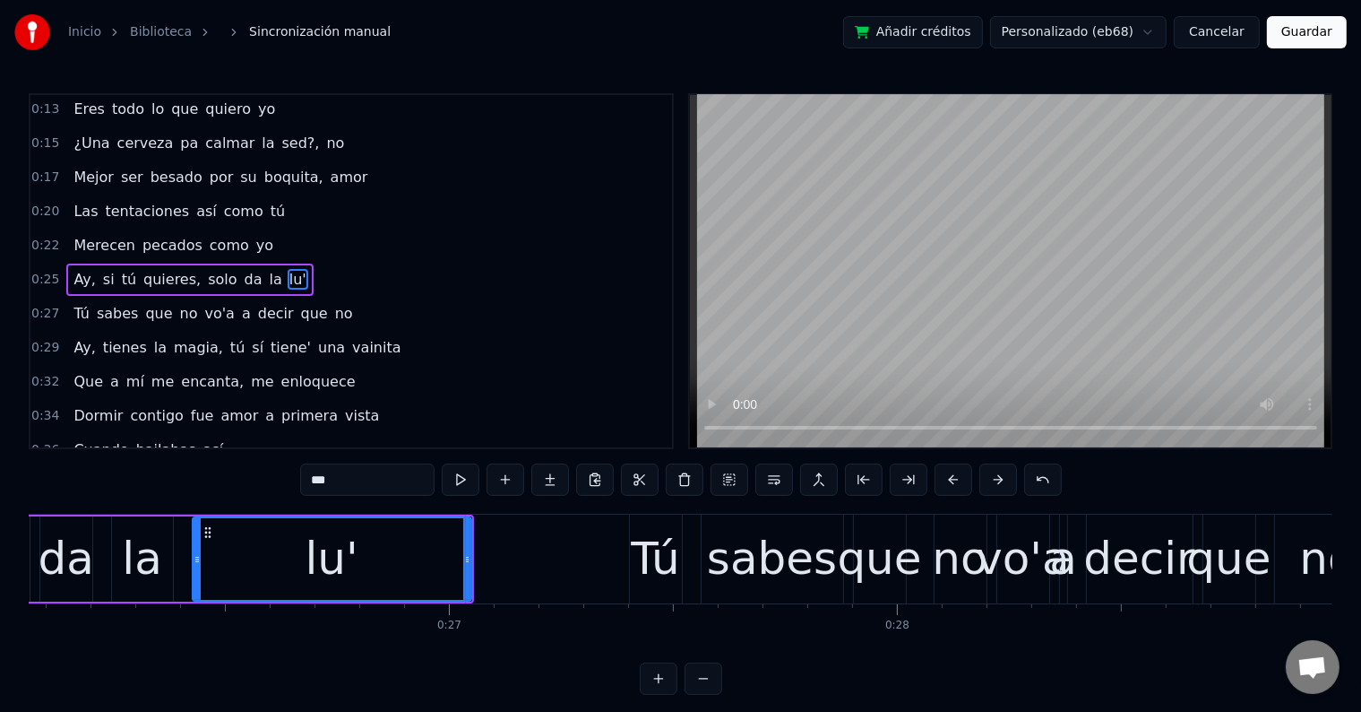
click at [374, 553] on div "lu'" at bounding box center [332, 559] width 277 height 82
click at [462, 477] on button at bounding box center [461, 479] width 38 height 32
drag, startPoint x: 468, startPoint y: 566, endPoint x: 438, endPoint y: 566, distance: 29.6
click at [438, 566] on div at bounding box center [437, 559] width 7 height 82
click at [355, 563] on div "lu'" at bounding box center [317, 559] width 247 height 82
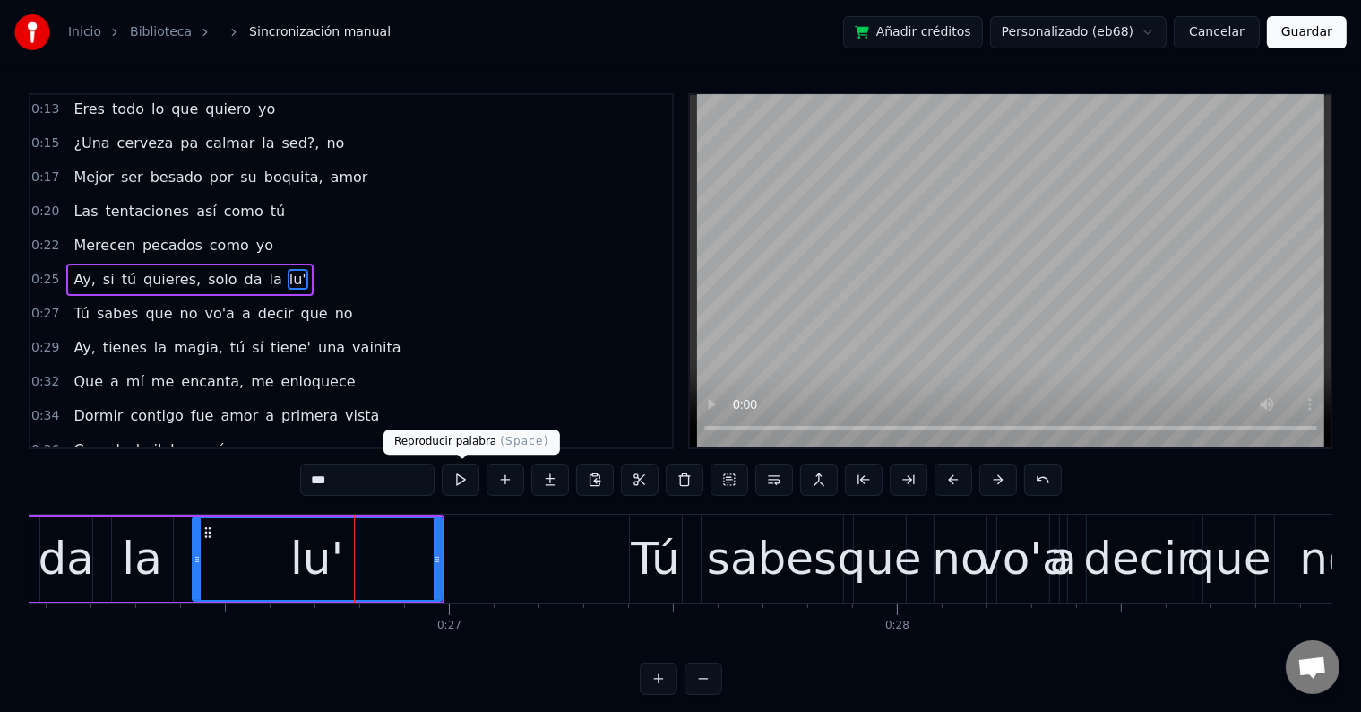
click at [455, 488] on button at bounding box center [461, 479] width 38 height 32
click at [143, 541] on div "la" at bounding box center [142, 558] width 40 height 67
type input "**"
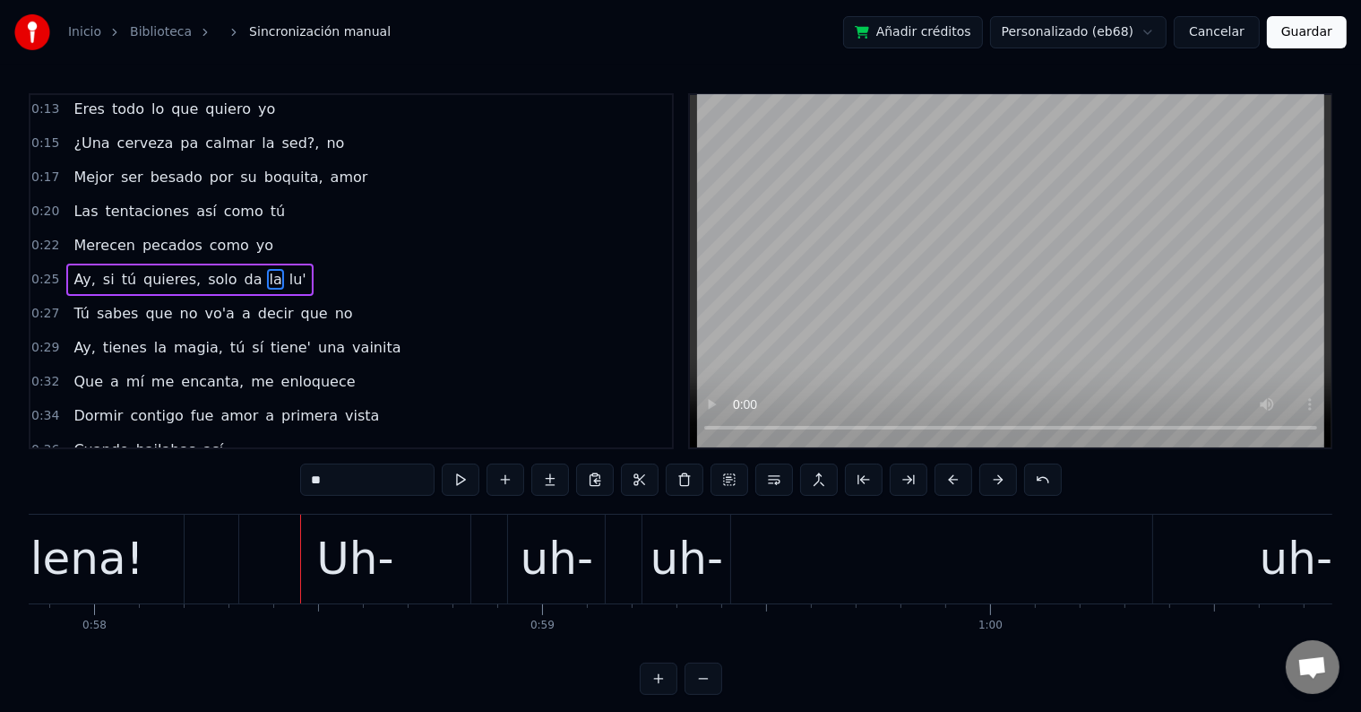
scroll to position [0, 25974]
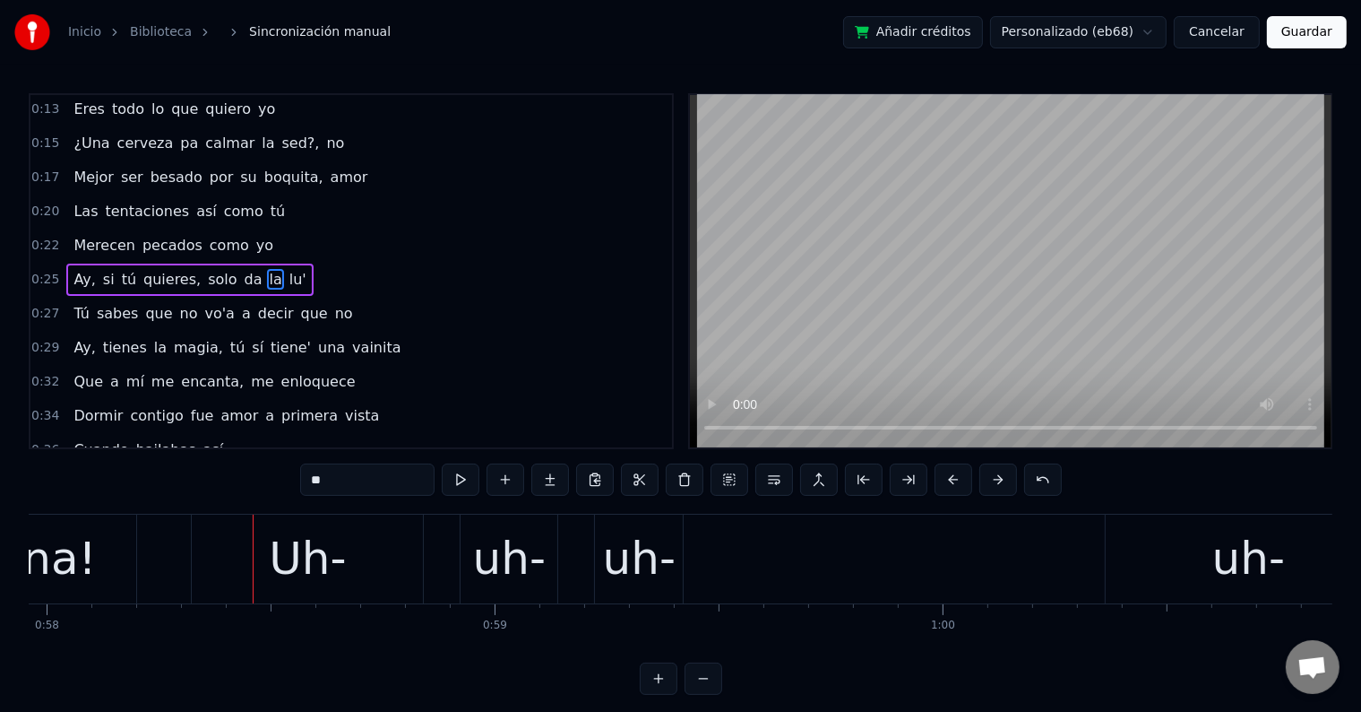
click at [1324, 36] on button "Guardar" at bounding box center [1307, 32] width 80 height 32
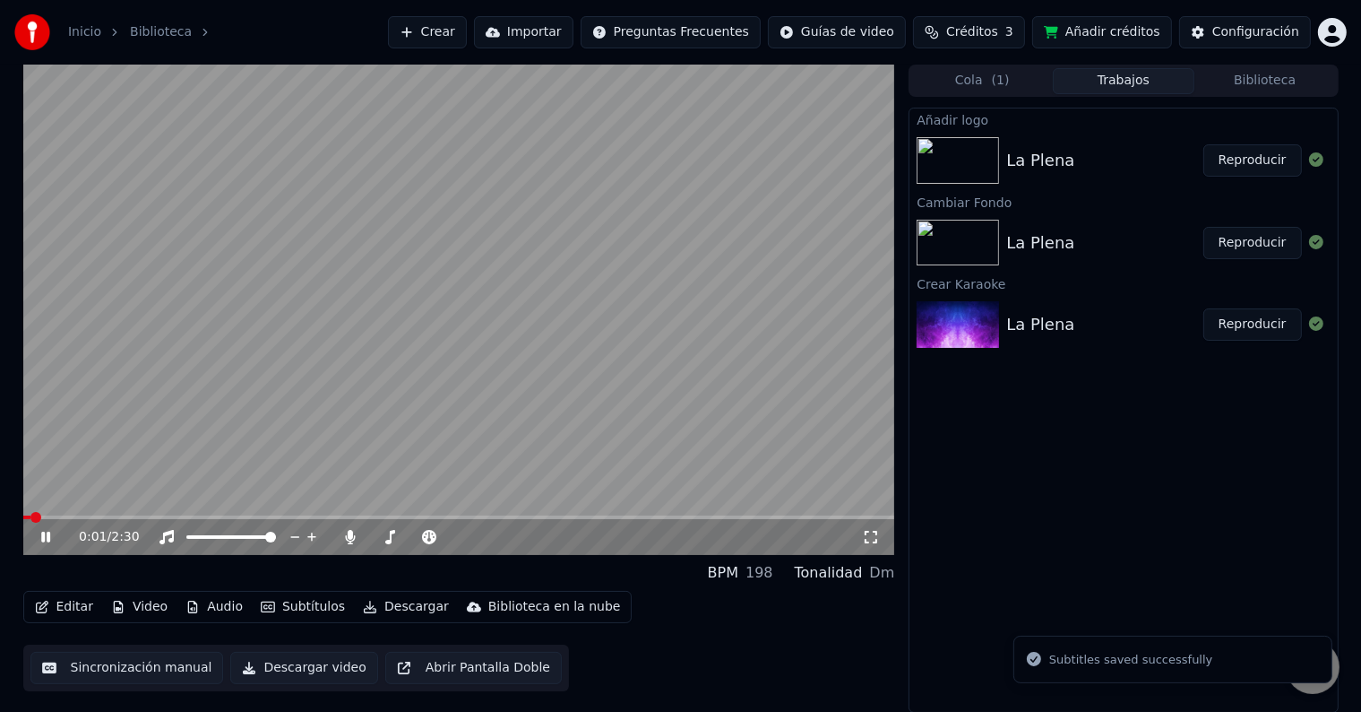
click at [868, 535] on icon at bounding box center [871, 537] width 18 height 14
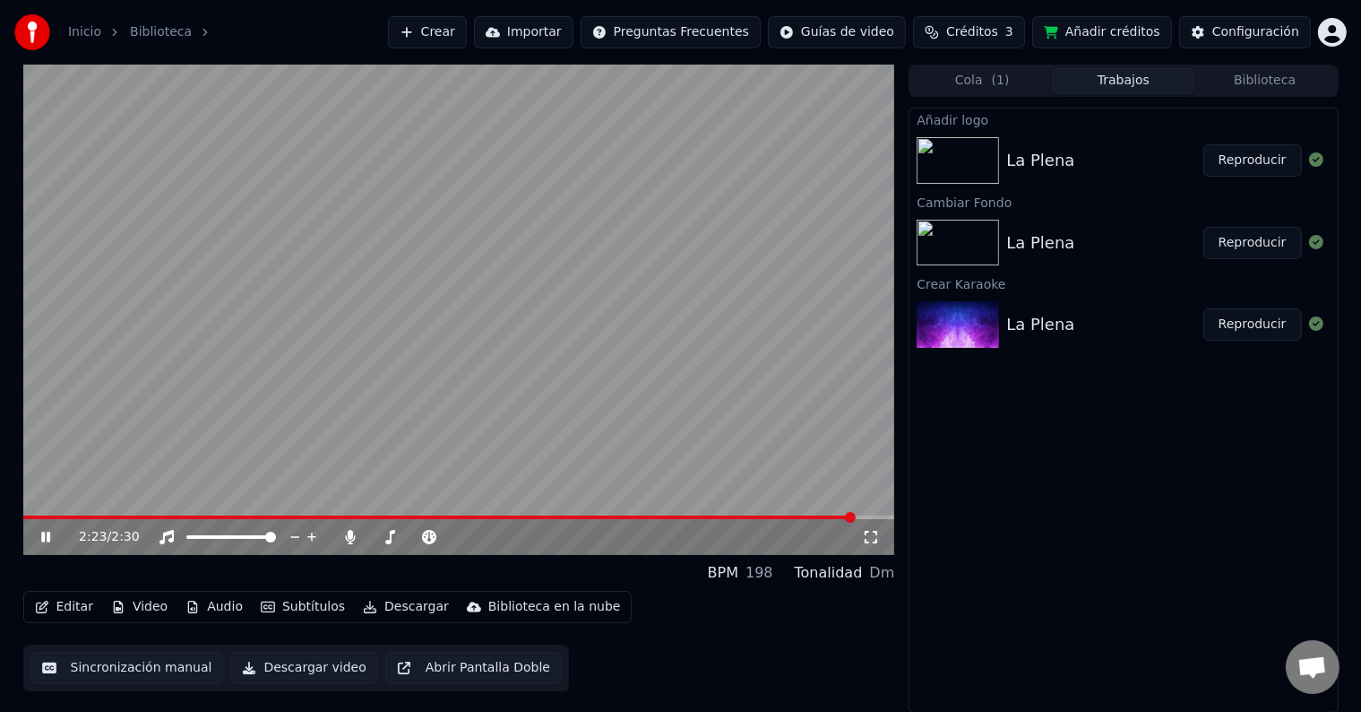
click at [45, 532] on icon at bounding box center [59, 537] width 42 height 14
click at [23, 515] on span at bounding box center [23, 517] width 0 height 4
click at [384, 613] on button "Descargar" at bounding box center [406, 606] width 100 height 25
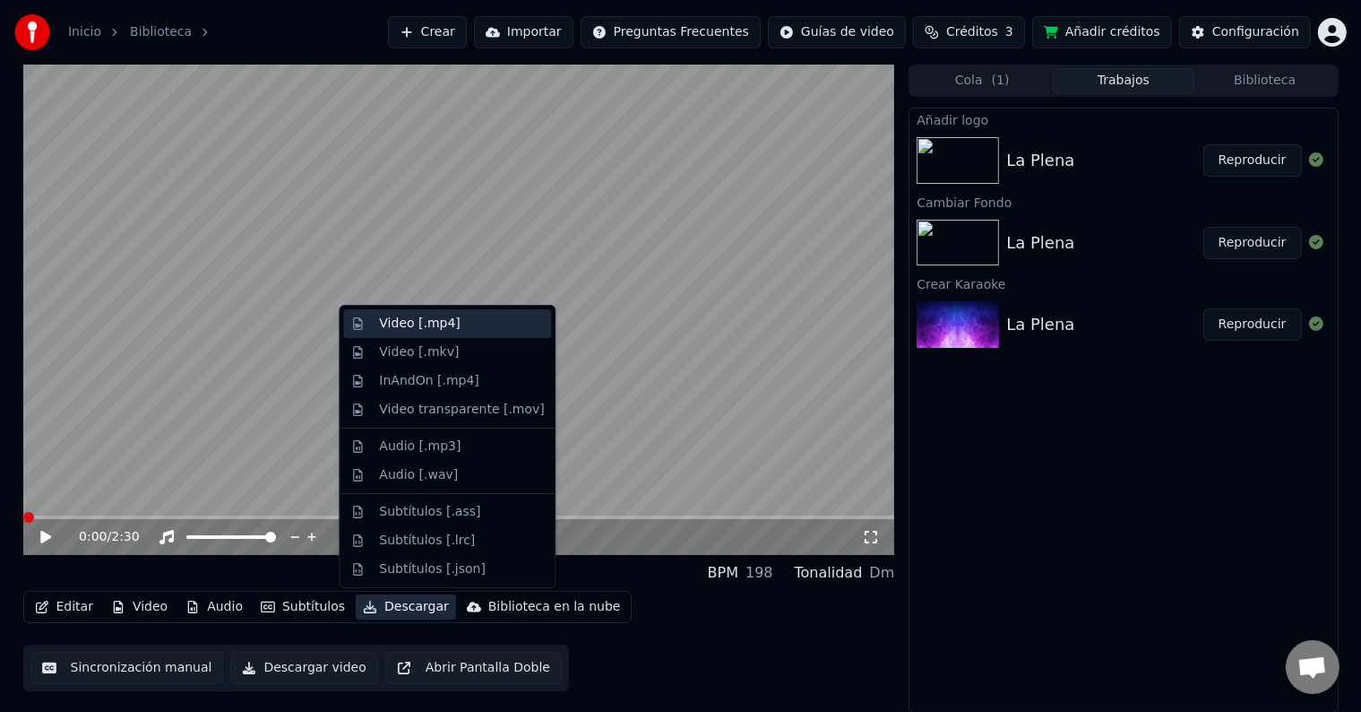
click at [425, 328] on div "Video [.mp4]" at bounding box center [419, 324] width 81 height 18
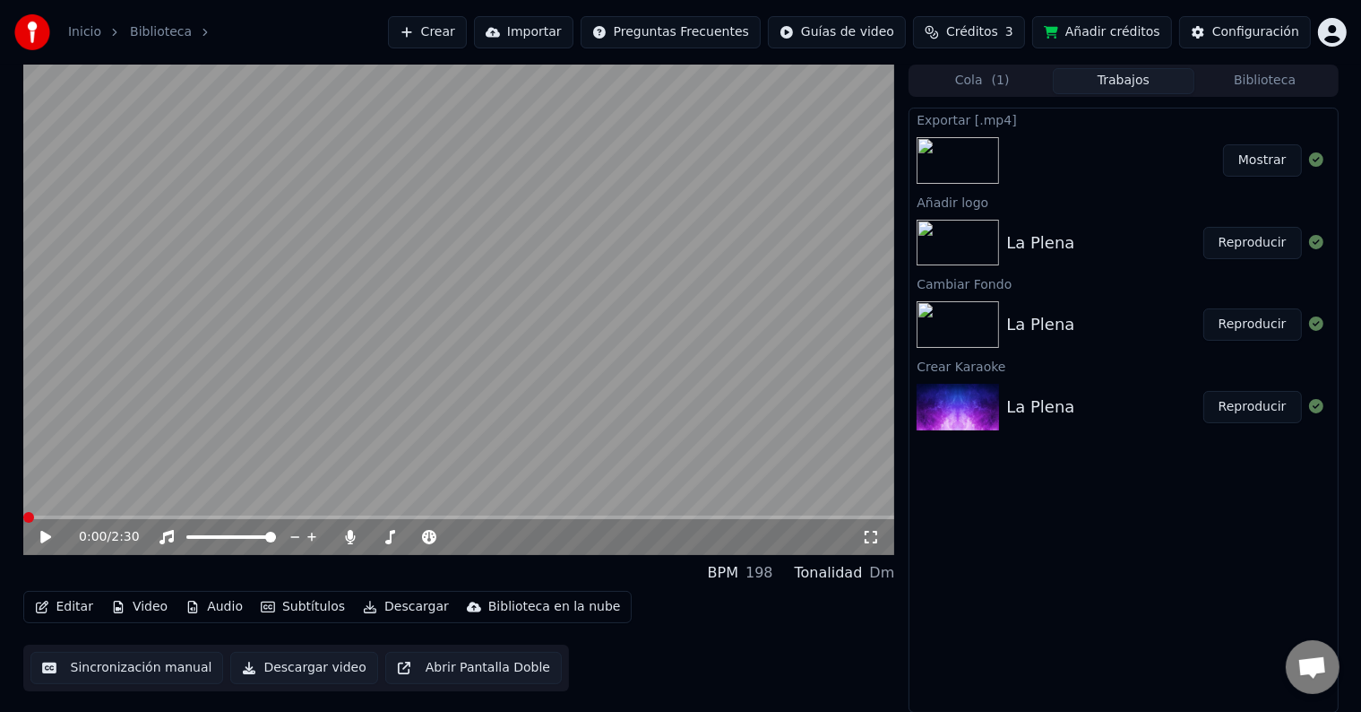
click at [1266, 168] on button "Mostrar" at bounding box center [1262, 160] width 79 height 32
click at [1240, 165] on button "Mostrar" at bounding box center [1262, 160] width 79 height 32
